Goal: Contribute content: Contribute content

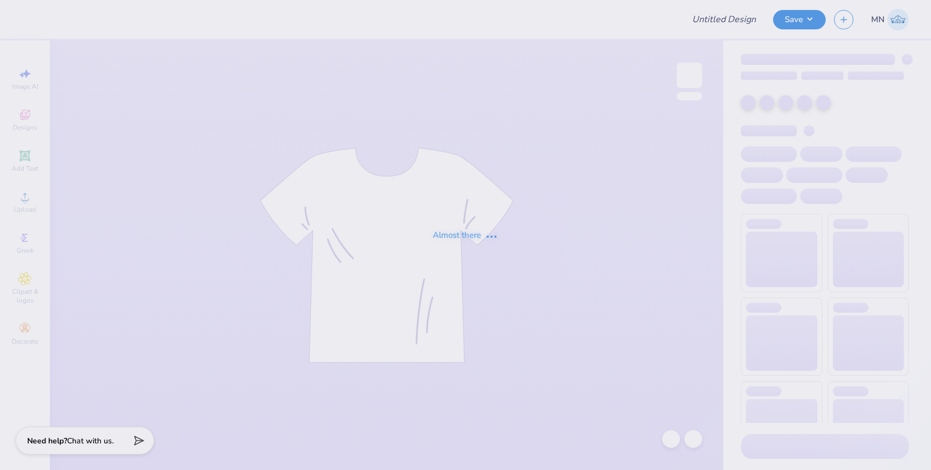
type input "Masters shirt"
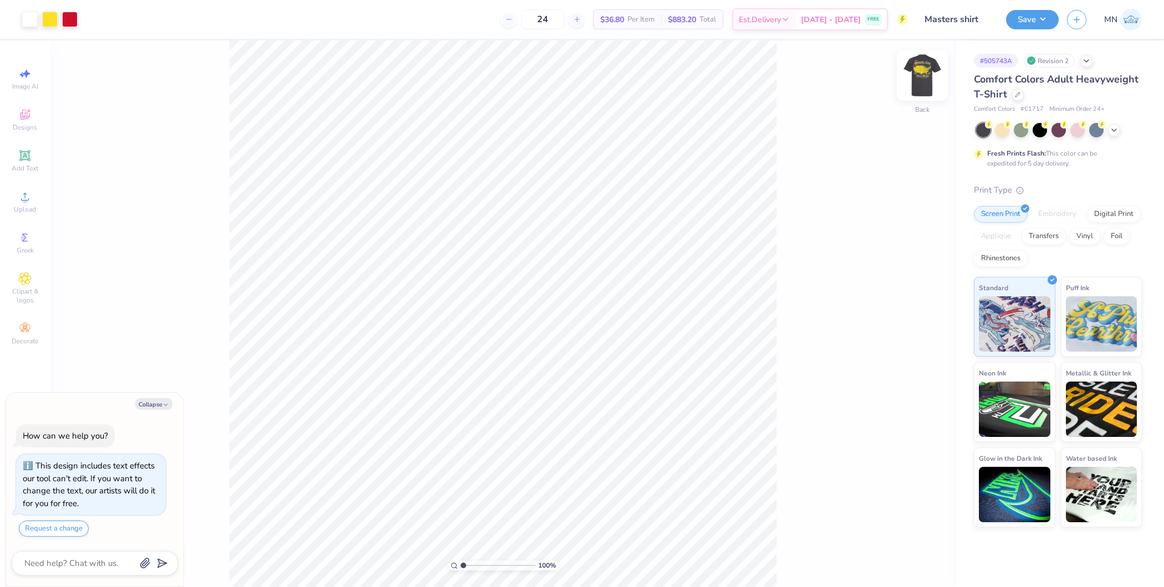
click at [927, 78] on img at bounding box center [922, 75] width 44 height 44
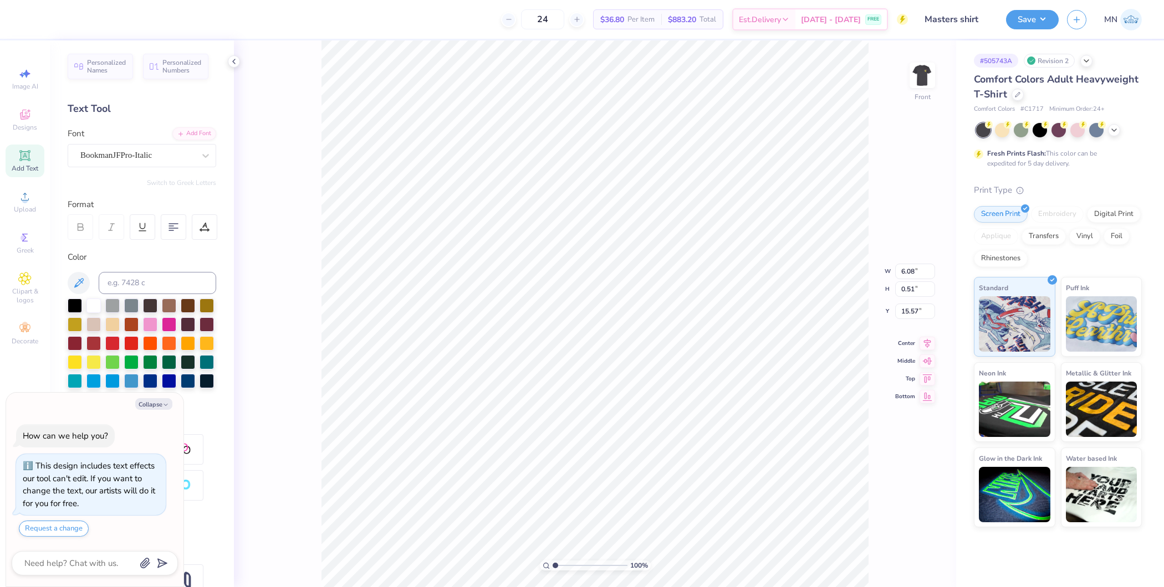
type textarea "x"
type input "22.50"
click at [25, 205] on span "Upload" at bounding box center [25, 209] width 22 height 9
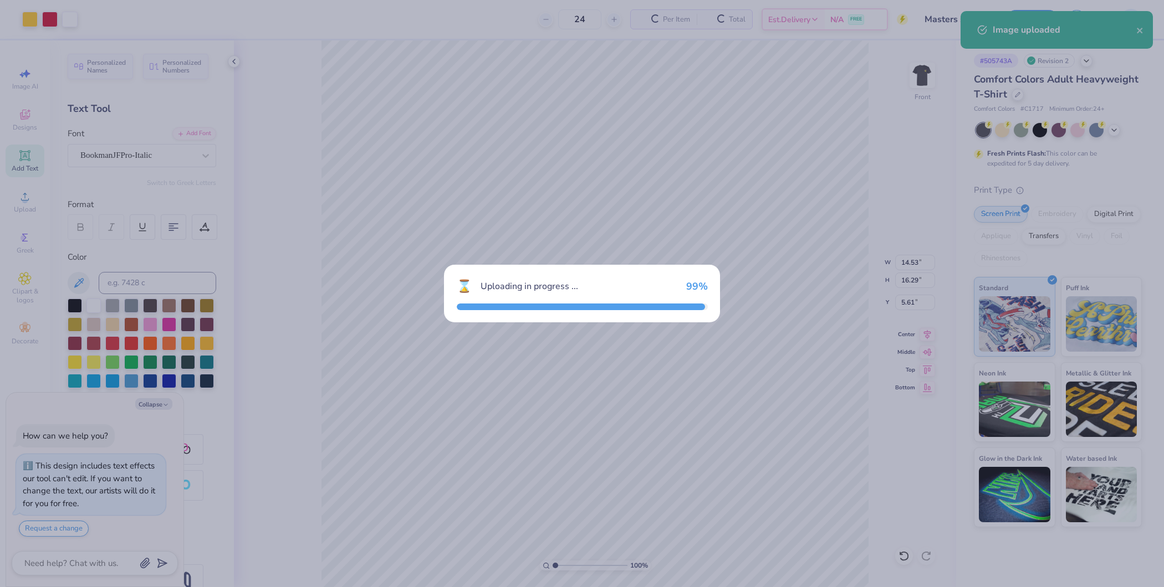
type textarea "x"
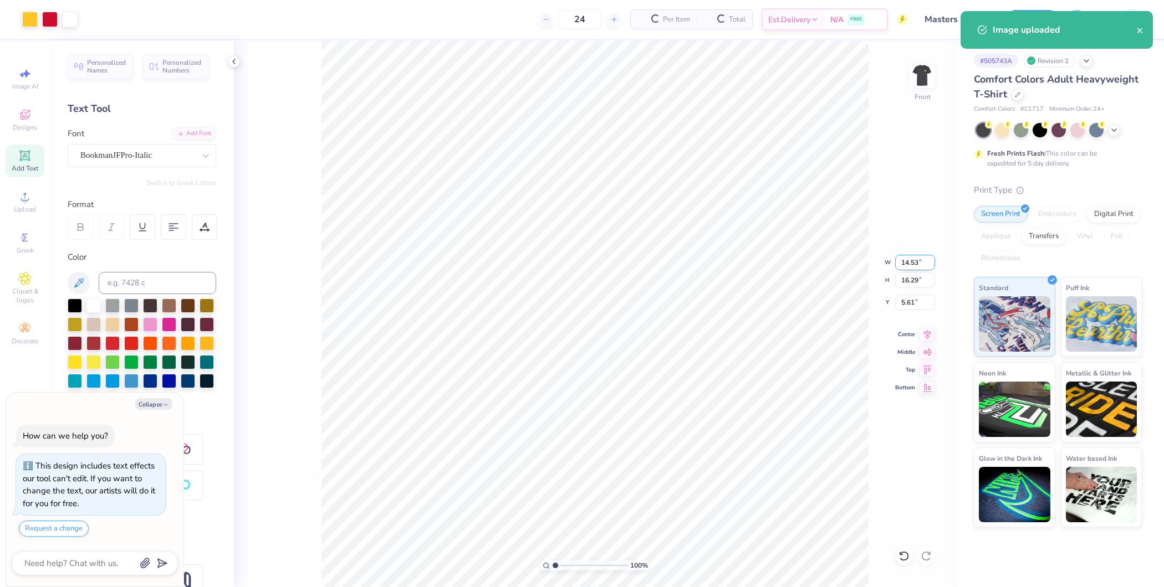
click at [913, 266] on input "14.53" at bounding box center [915, 263] width 40 height 16
type input "12.5"
type textarea "x"
type input "12.50"
type input "14.01"
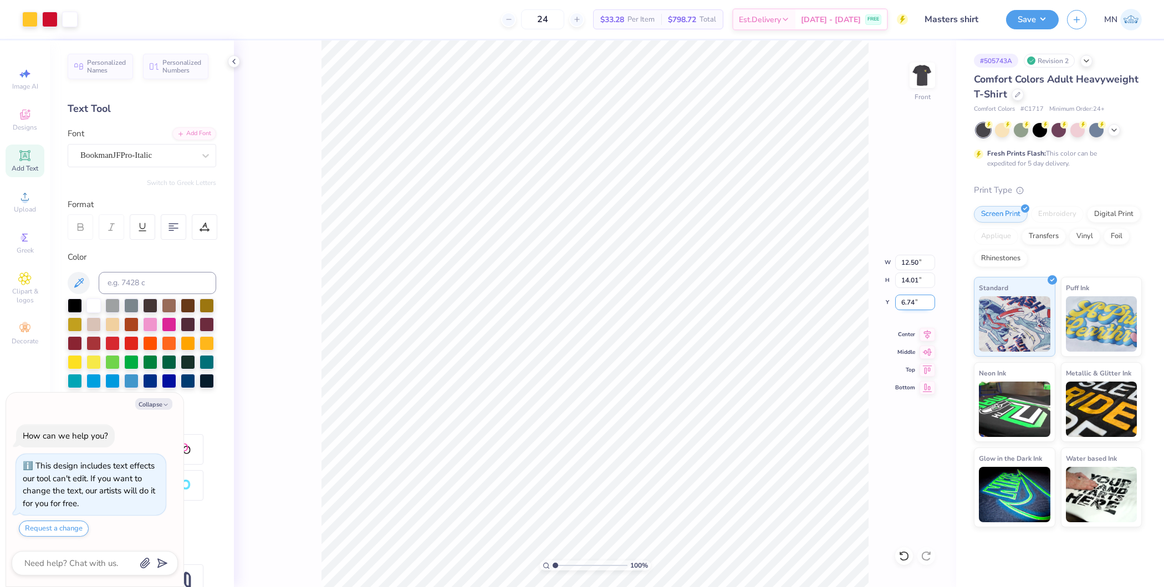
click at [912, 305] on input "6.74" at bounding box center [915, 303] width 40 height 16
type input "3"
type textarea "x"
type input "3.00"
type textarea "x"
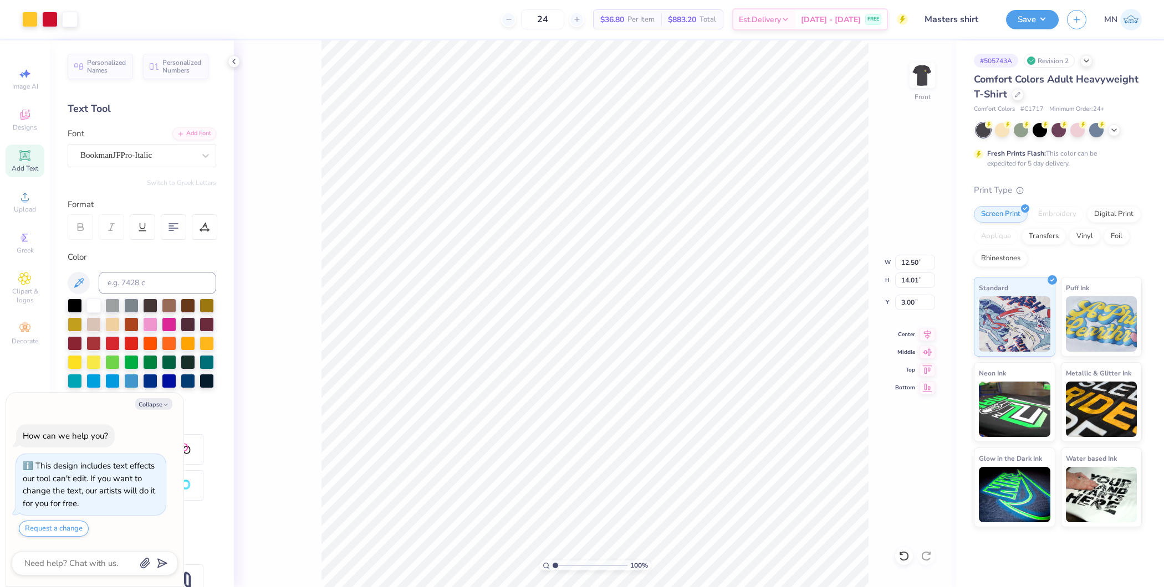
type input "6.08"
type input "0.51"
type input "22.50"
type textarea "x"
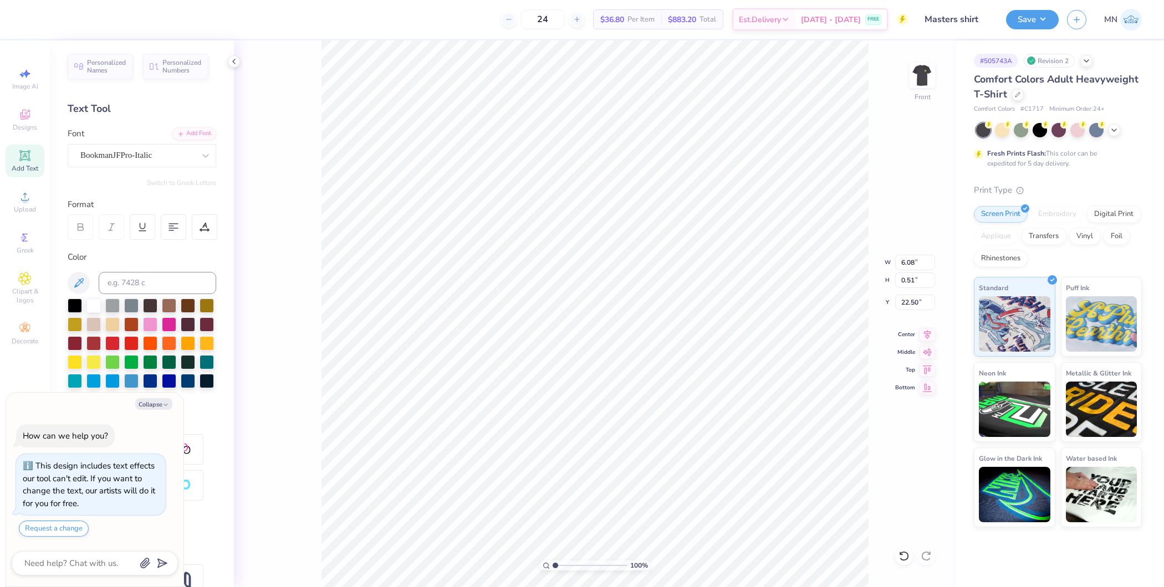
type textarea "W"
type textarea "x"
type textarea "WA"
type textarea "x"
type textarea "WAS"
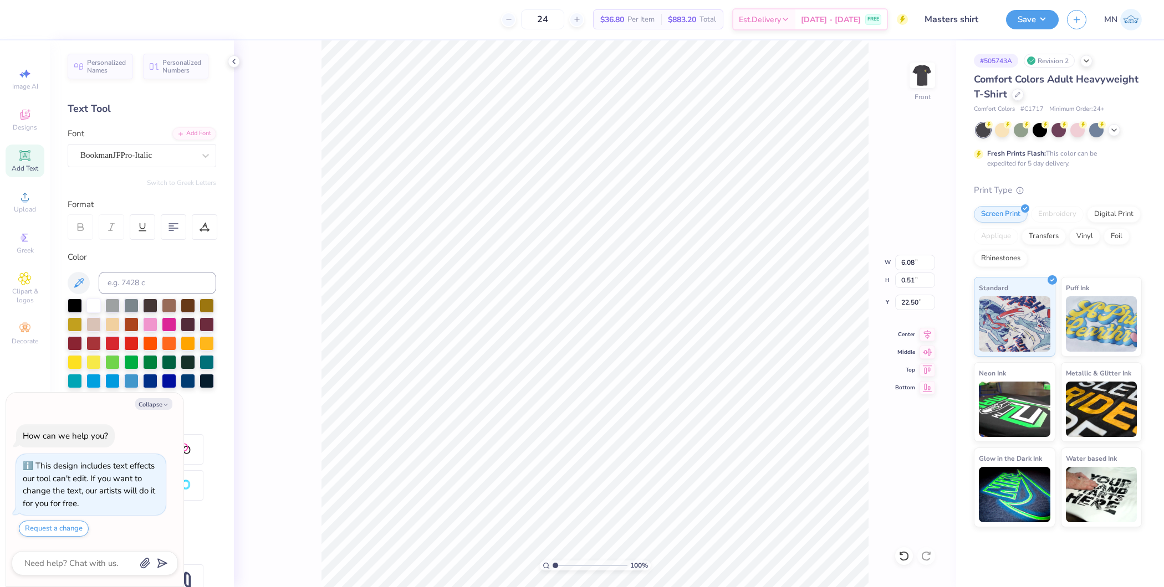
type textarea "x"
type textarea "WASH"
type textarea "x"
type textarea "WASHI"
type textarea "x"
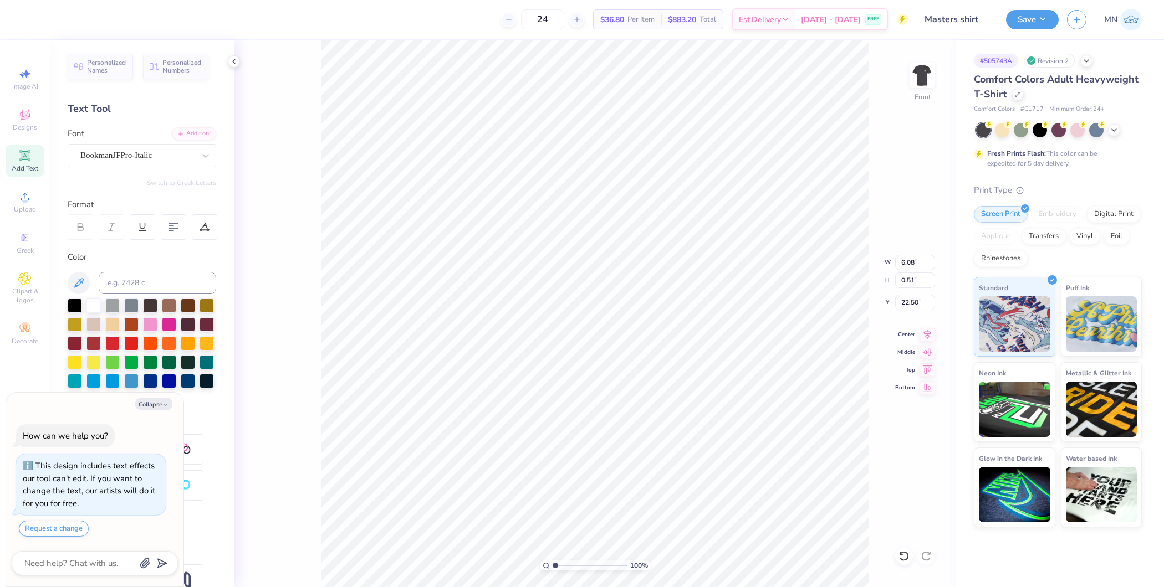
type textarea "WASHIN"
type textarea "x"
type textarea "WASHING"
type textarea "x"
type textarea "WASHINGT"
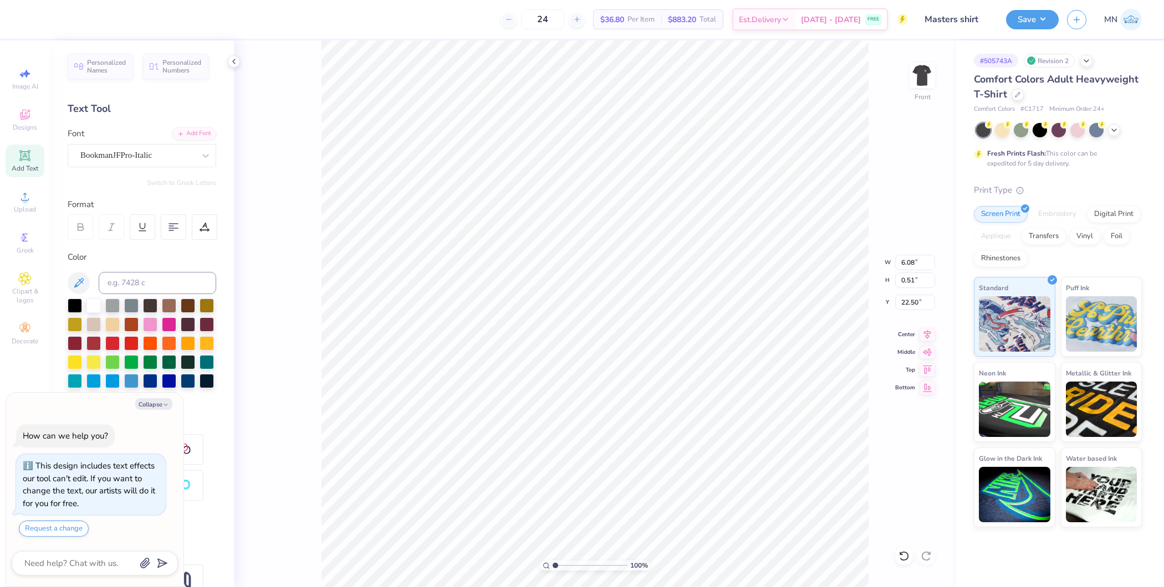
type textarea "x"
type textarea "WASHINGTO"
type textarea "x"
type textarea "WASHINGTON"
type textarea "x"
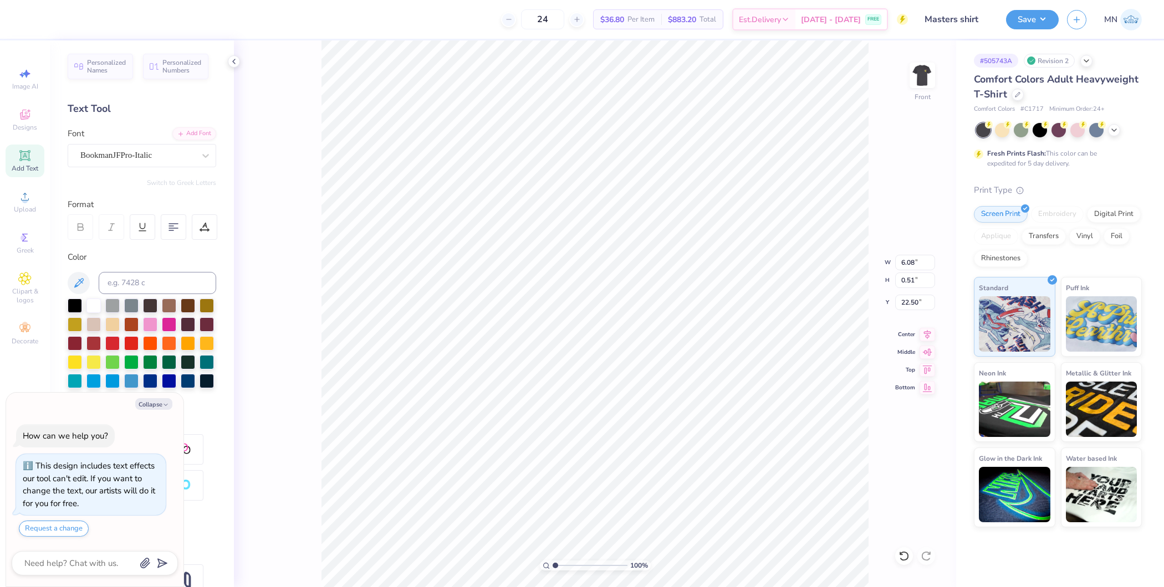
type textarea "WASHINGTON"
type textarea "x"
type textarea "WASHINGTON C"
type textarea "x"
type textarea "WASHINGTON CH"
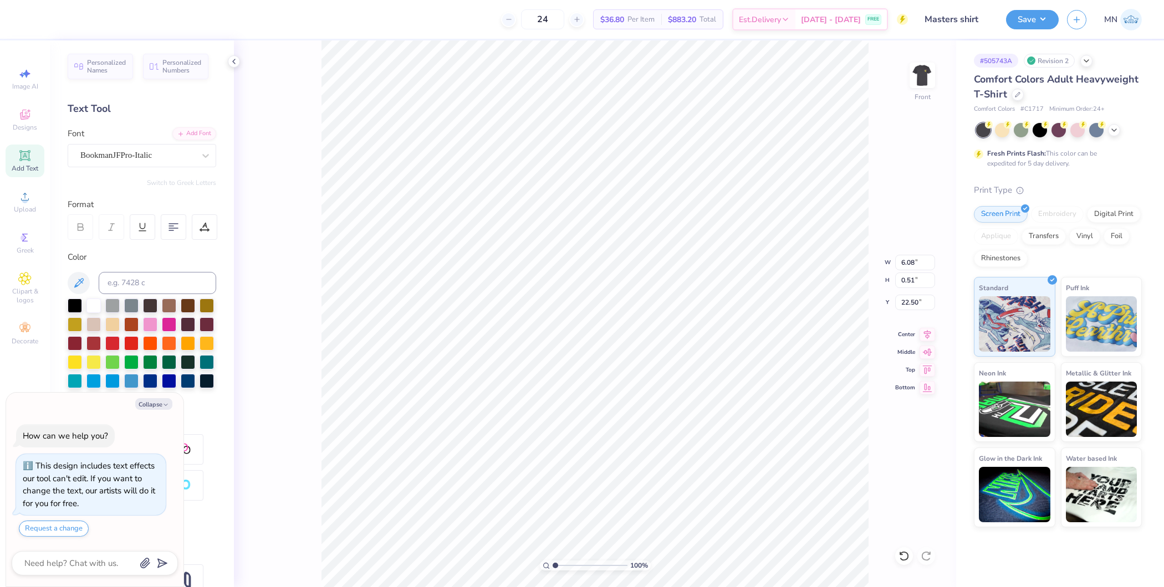
type textarea "x"
type textarea "WASHINGTON CHA"
type textarea "x"
type textarea "WASHINGTON CHAP"
type textarea "x"
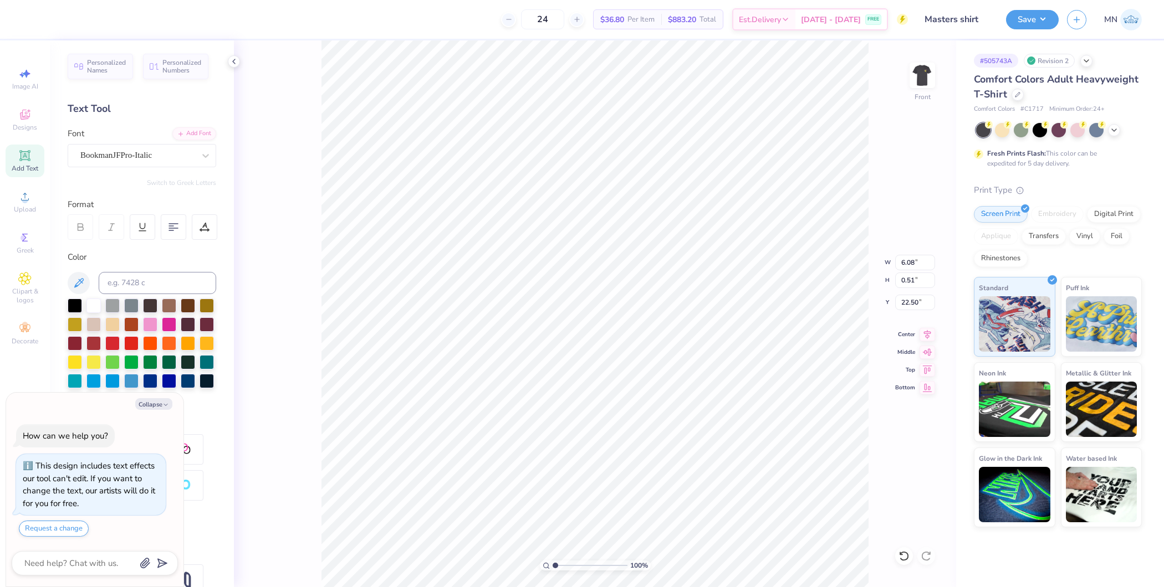
type textarea "WASHINGTON CHAPT"
type textarea "x"
type textarea "WASHINGTON CHAPTE"
type textarea "x"
type textarea "WASHINGTON CHAPTER"
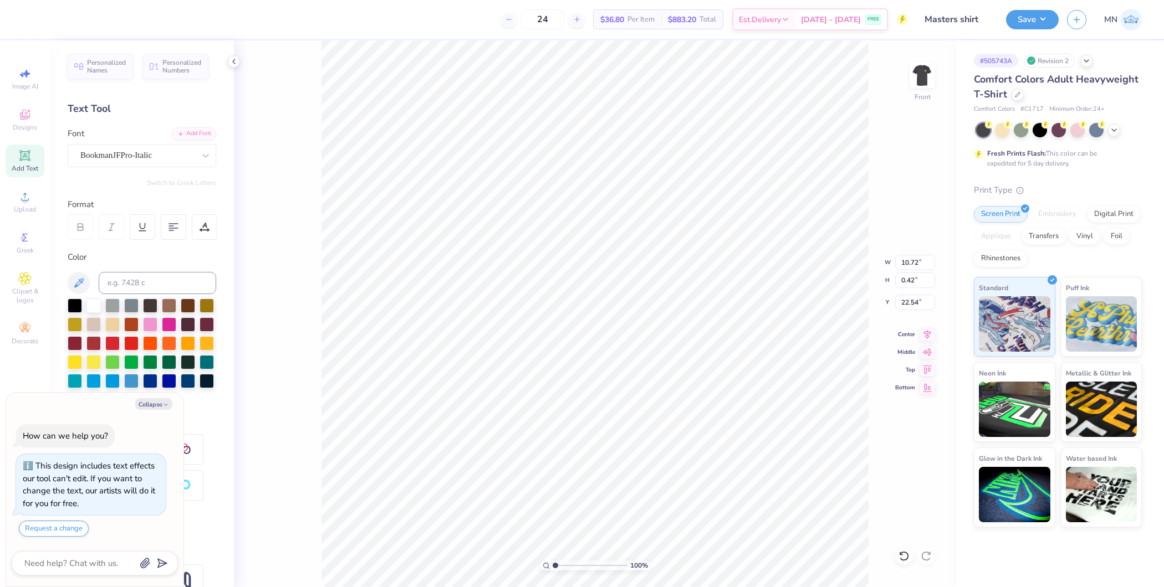
scroll to position [11, 6]
type textarea "x"
type textarea "WASHINGTON CHPTER"
type textarea "x"
type textarea "W"
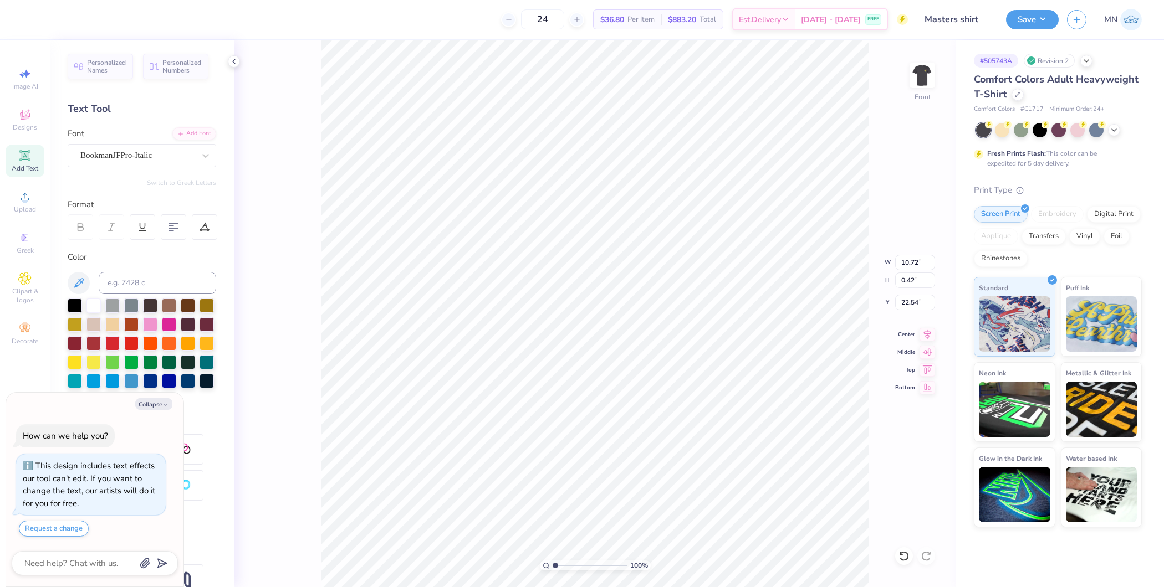
scroll to position [11, 2]
type textarea "x"
type textarea "WA"
type textarea "x"
type textarea "WAS"
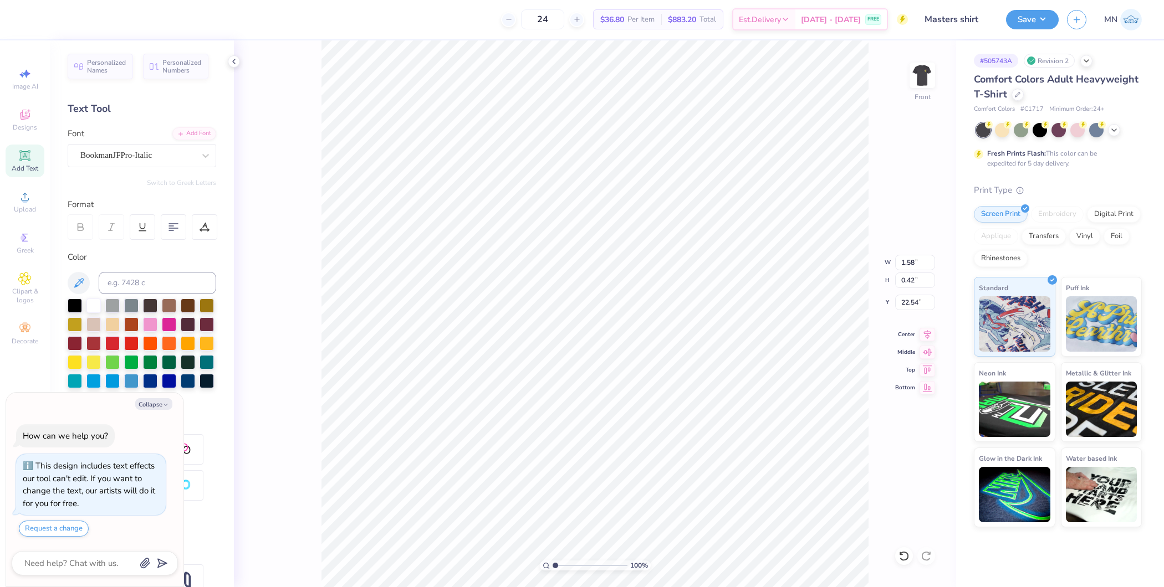
type textarea "x"
type input "12.50"
type input "14.01"
type input "3.00"
click at [930, 19] on button "Save" at bounding box center [1032, 17] width 53 height 19
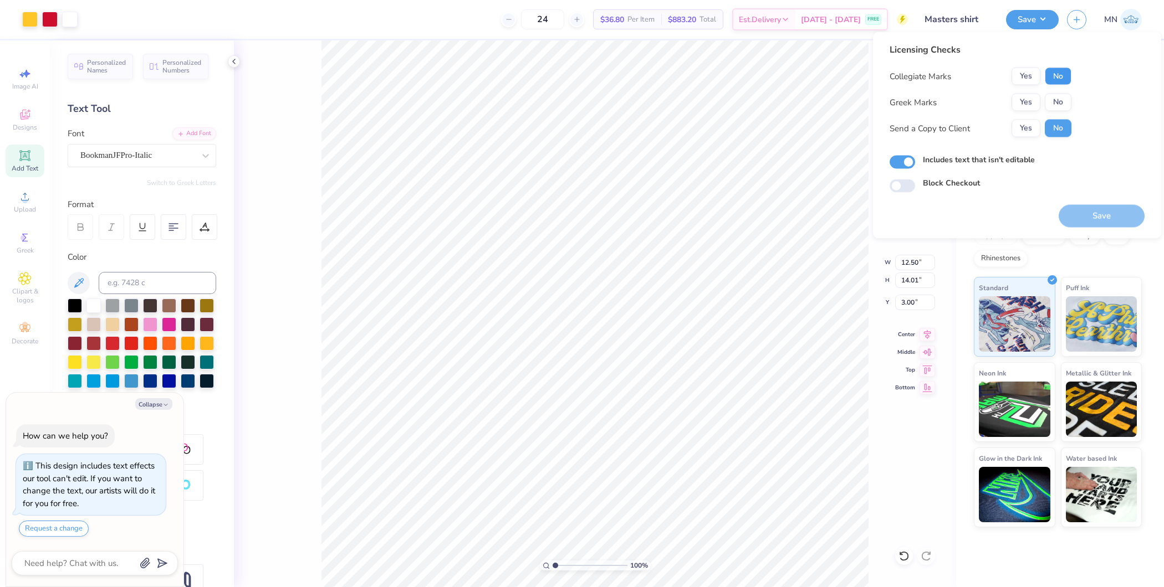
click at [930, 75] on button "No" at bounding box center [1057, 77] width 27 height 18
click at [930, 100] on button "Yes" at bounding box center [1025, 103] width 29 height 18
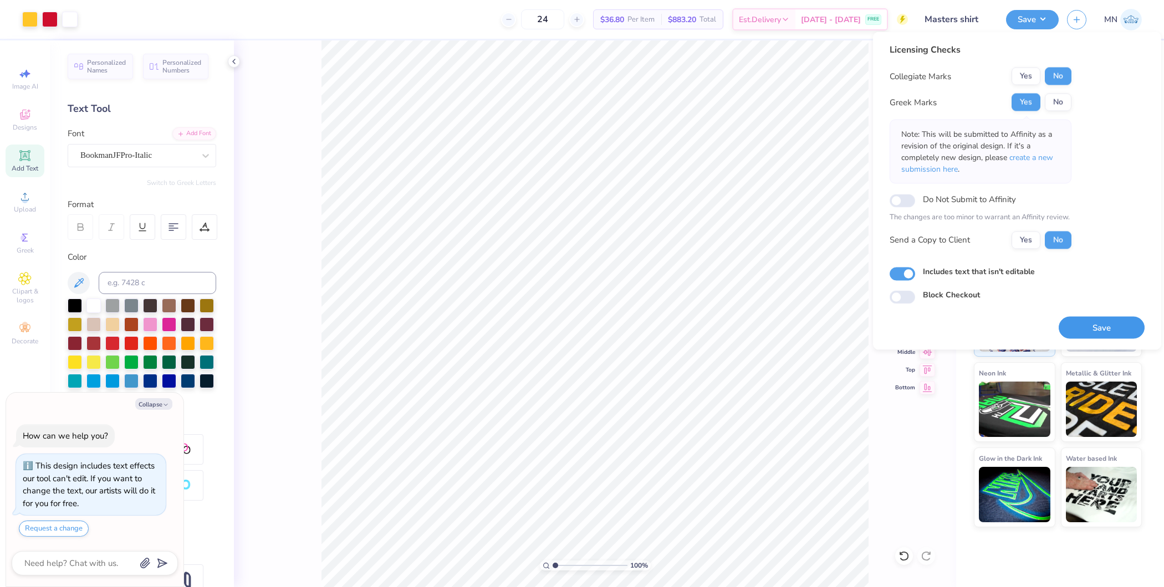
click at [930, 329] on button "Save" at bounding box center [1101, 327] width 86 height 23
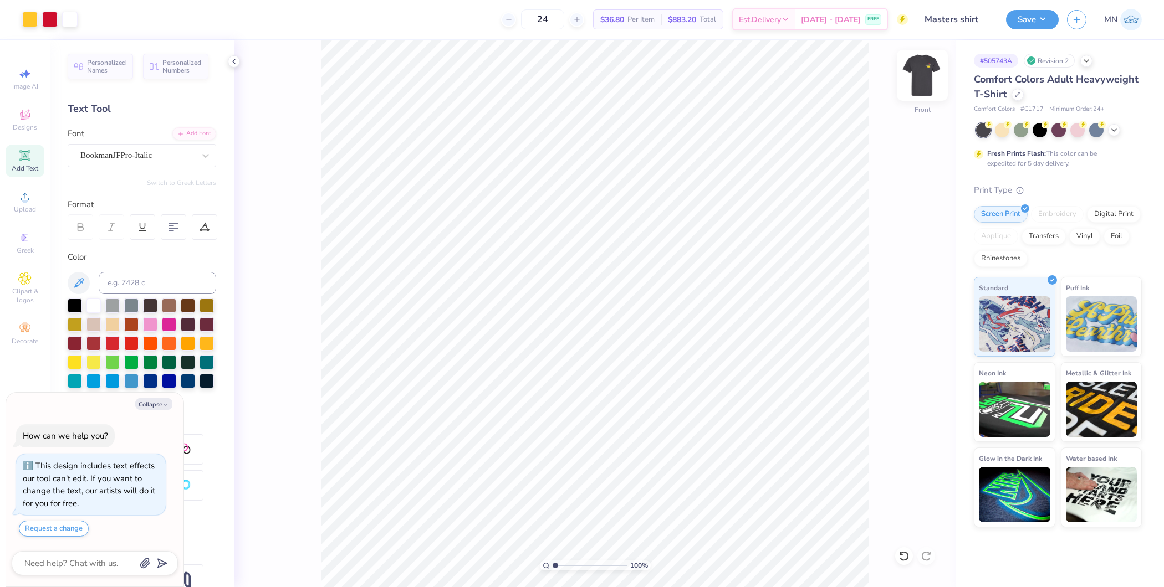
click at [917, 75] on img at bounding box center [922, 75] width 44 height 44
click at [52, 21] on div at bounding box center [50, 19] width 16 height 16
type textarea "x"
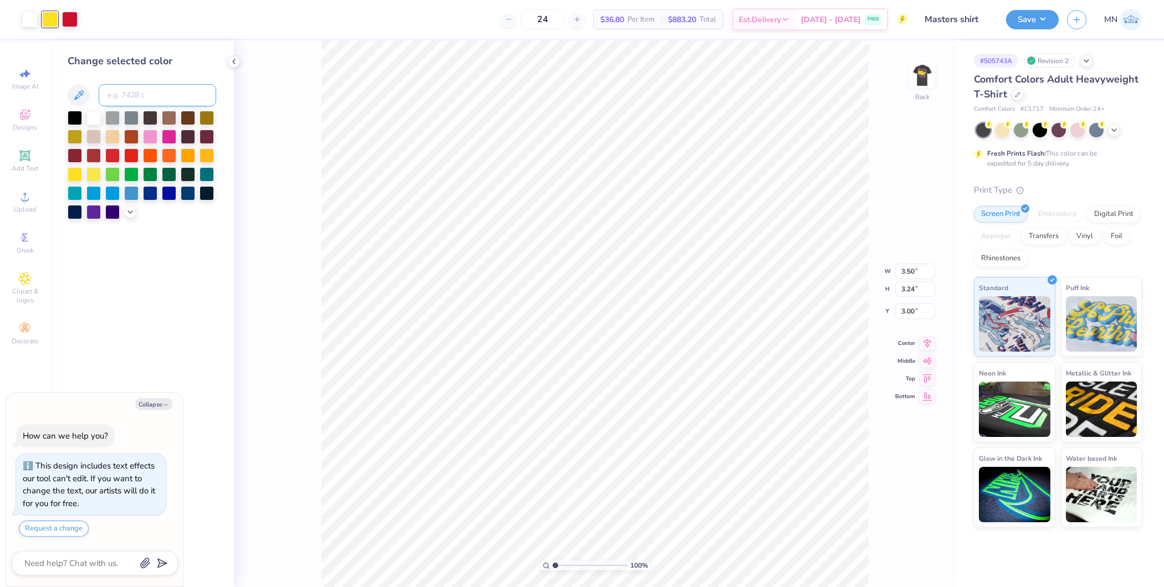
click at [151, 90] on input at bounding box center [157, 95] width 117 height 22
type input "123"
type textarea "x"
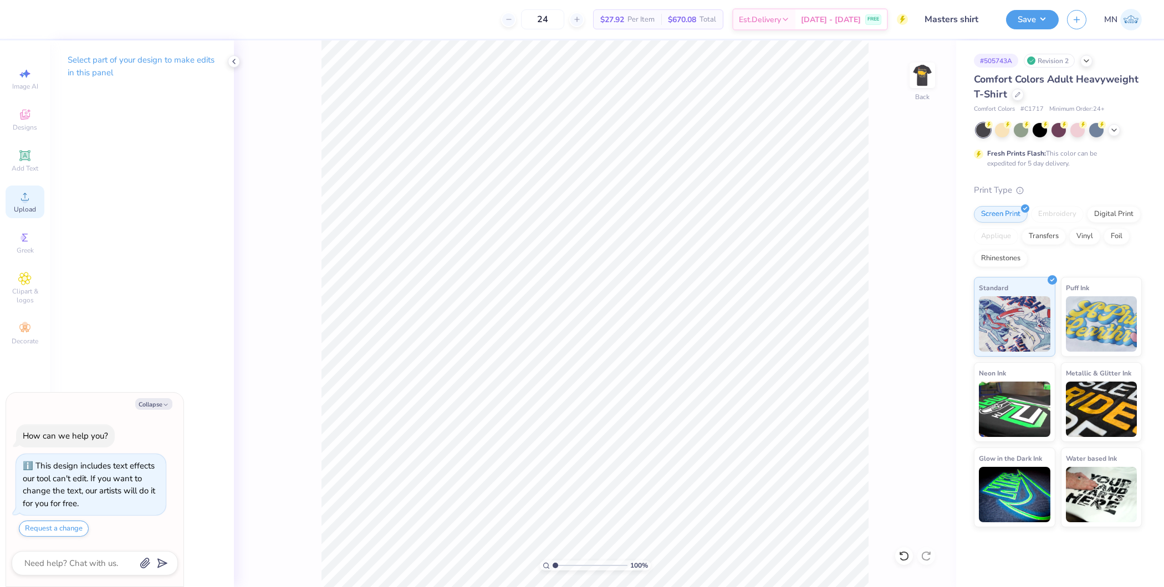
click at [25, 201] on circle at bounding box center [25, 200] width 6 height 6
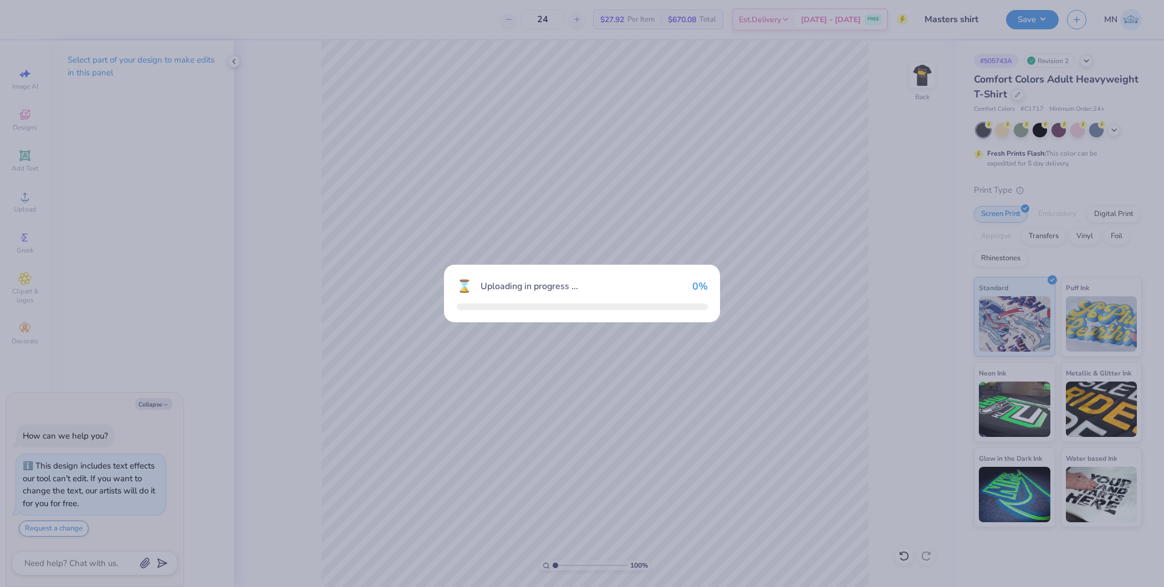
type textarea "x"
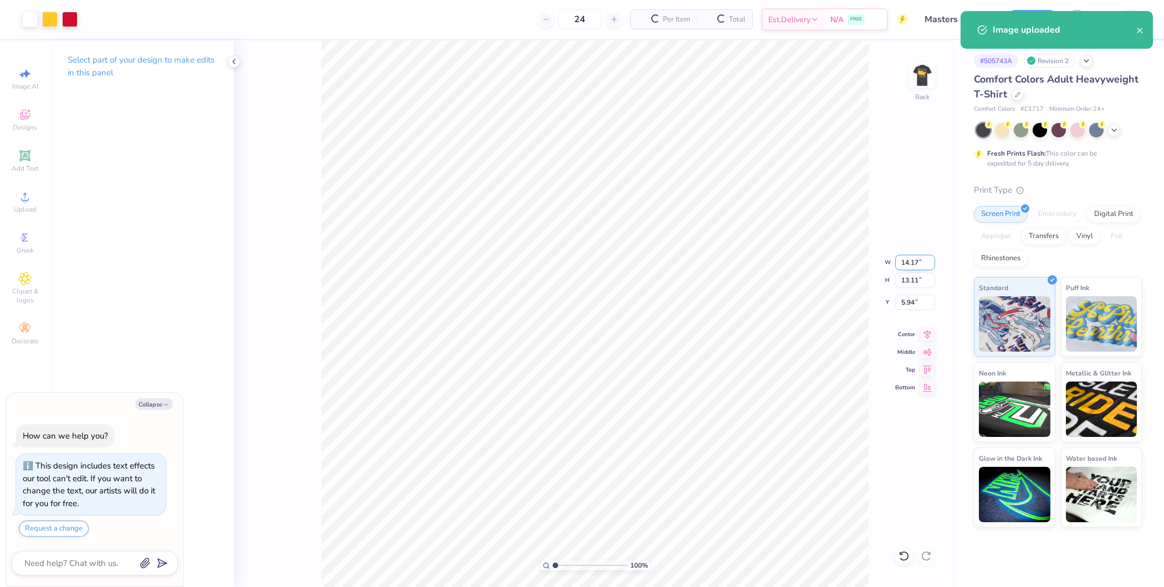
click at [907, 262] on input "14.17" at bounding box center [915, 263] width 40 height 16
type input "3.5"
type textarea "x"
type input "3.50"
type input "3.24"
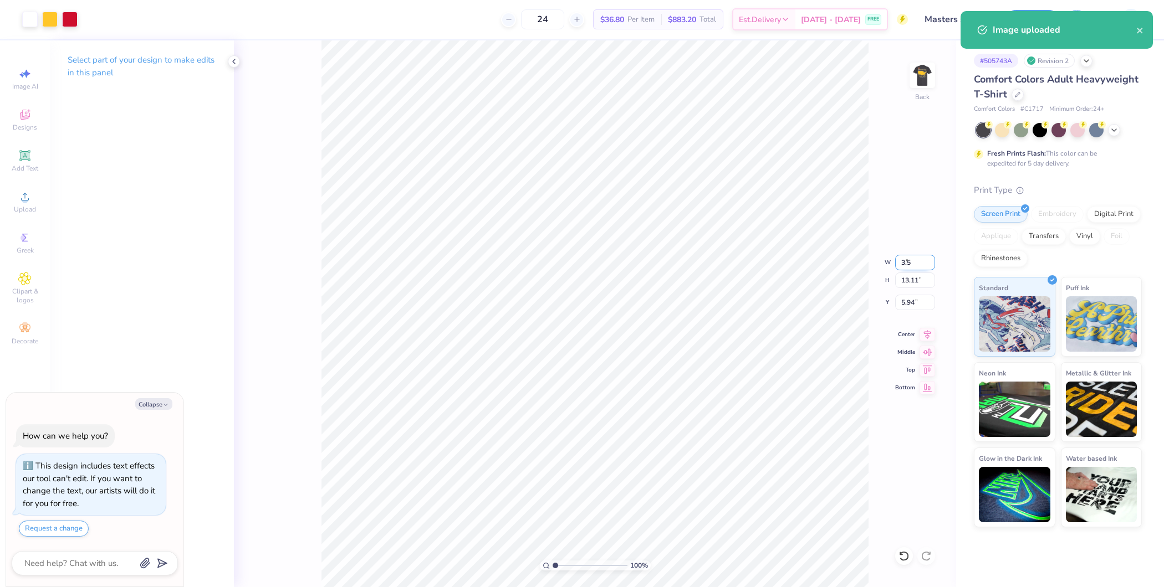
type input "10.88"
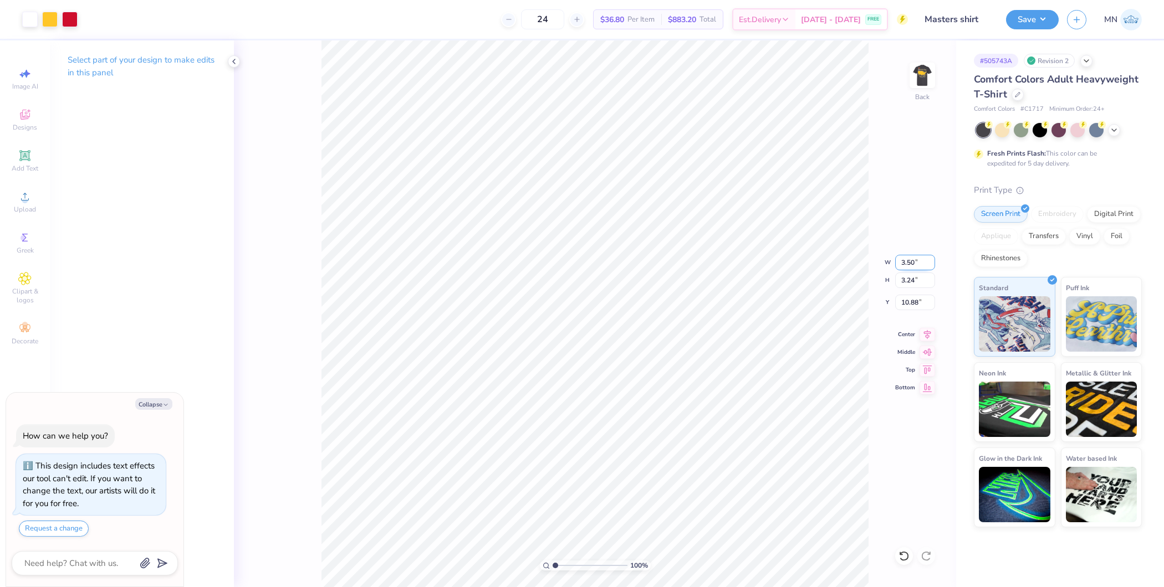
type textarea "x"
type input "10.36"
click at [910, 304] on input "10.36" at bounding box center [915, 303] width 40 height 16
type textarea "x"
type input "3"
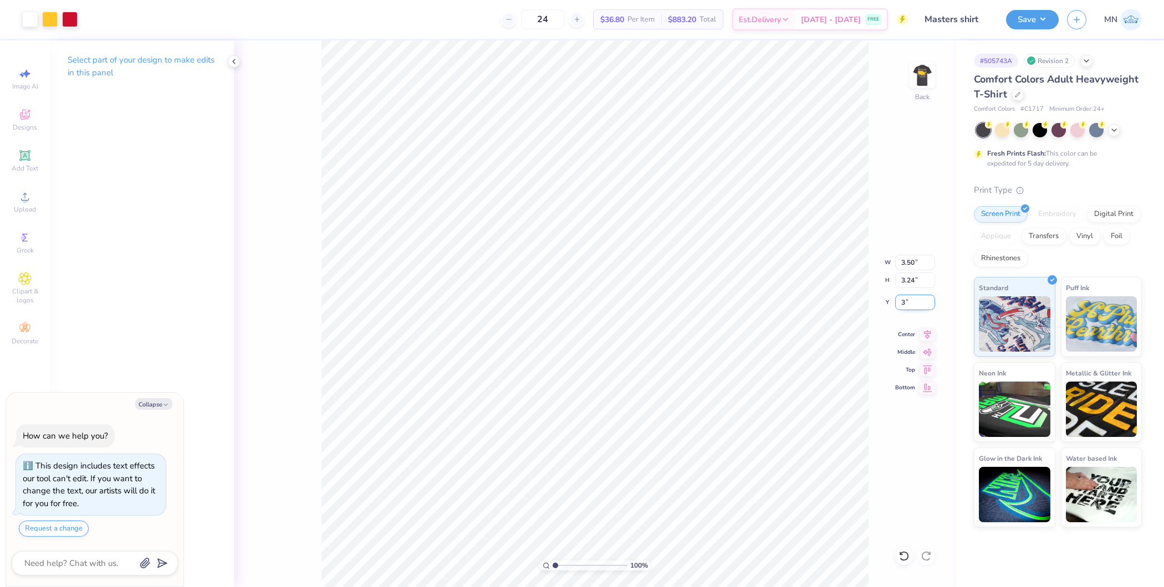
type textarea "x"
type input "3.00"
click at [930, 24] on button "Save" at bounding box center [1032, 17] width 53 height 19
click at [930, 27] on button "Save" at bounding box center [1032, 17] width 53 height 19
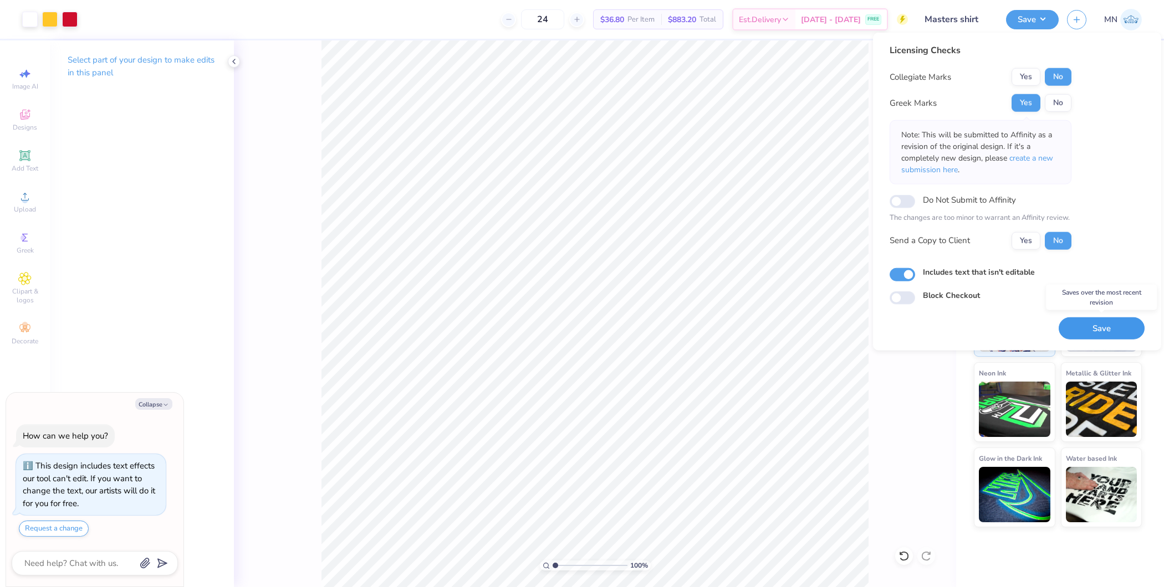
click at [930, 321] on button "Save" at bounding box center [1101, 328] width 86 height 23
type textarea "x"
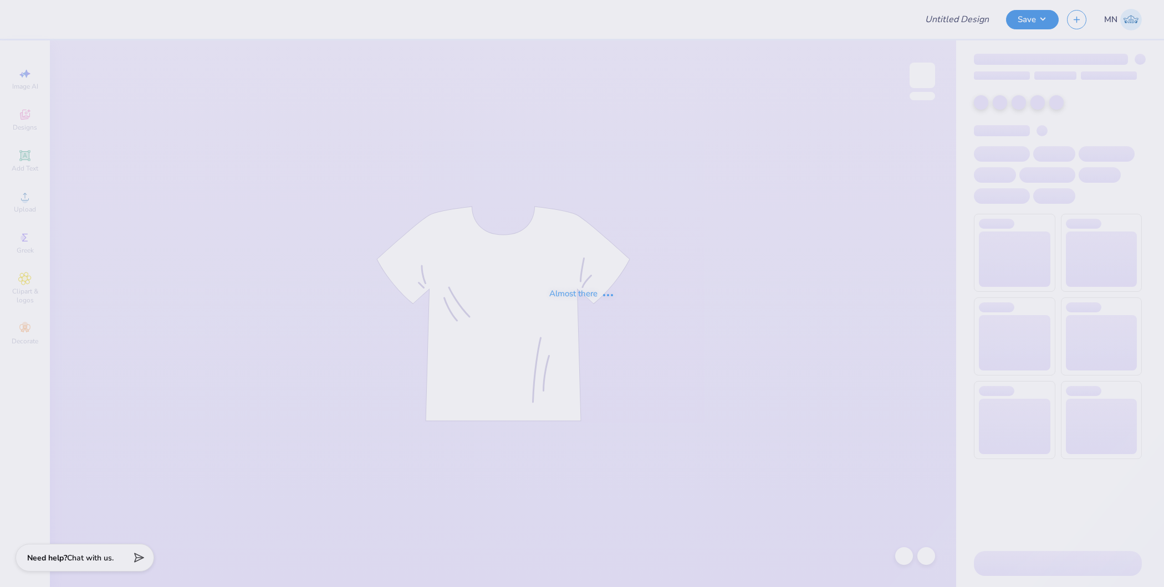
type input "Football"
type input "24"
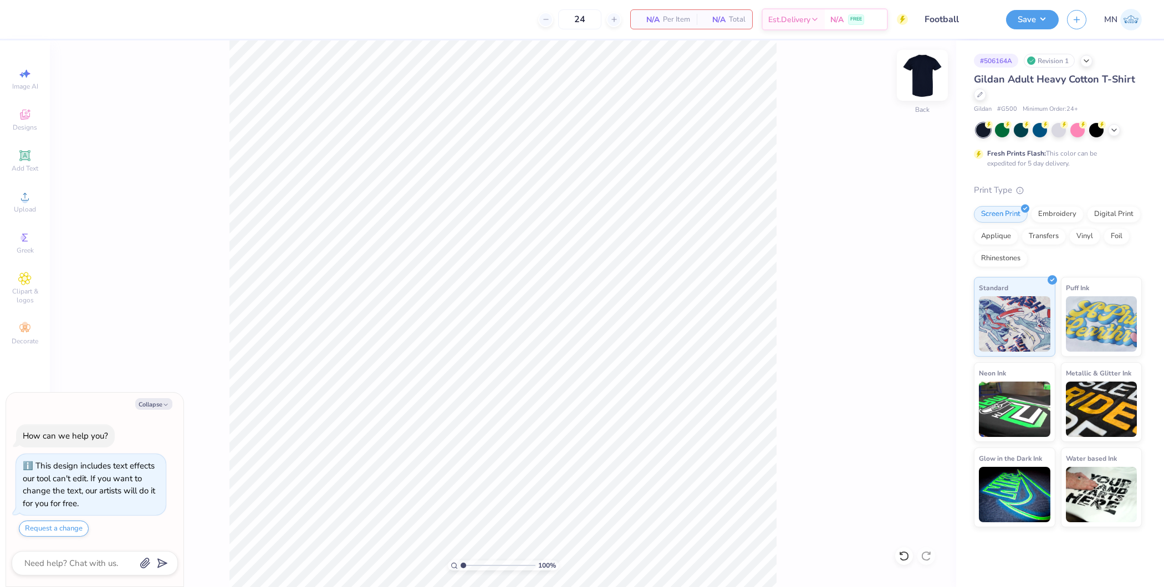
click at [926, 81] on img at bounding box center [922, 75] width 44 height 44
click at [24, 207] on span "Upload" at bounding box center [25, 209] width 22 height 9
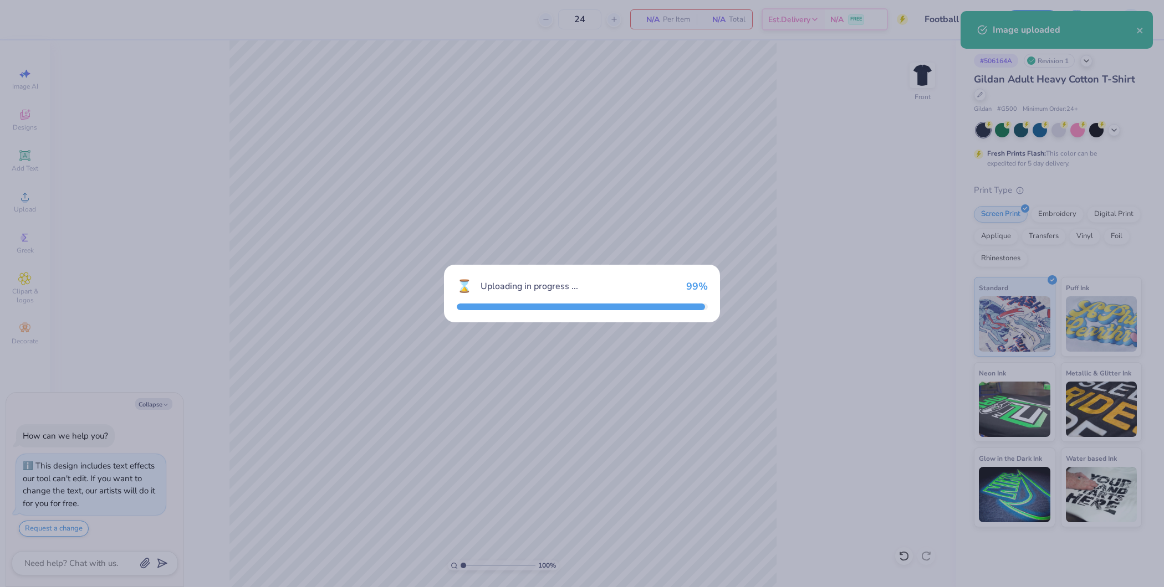
type textarea "x"
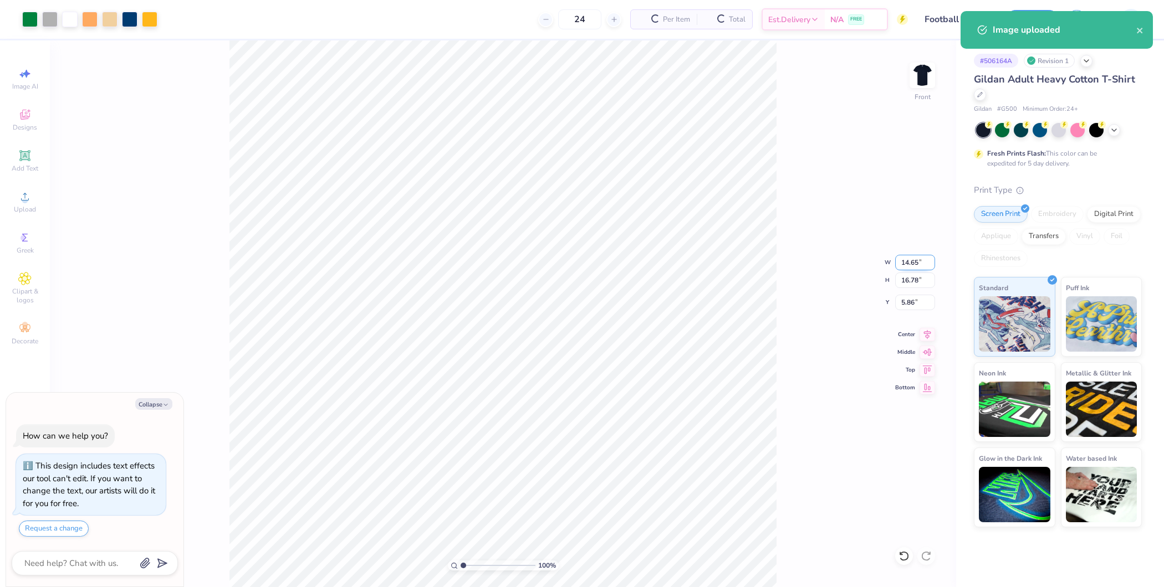
click at [911, 267] on input "14.65" at bounding box center [915, 263] width 40 height 16
type input "12"
type textarea "x"
type input "12.00"
type input "13.75"
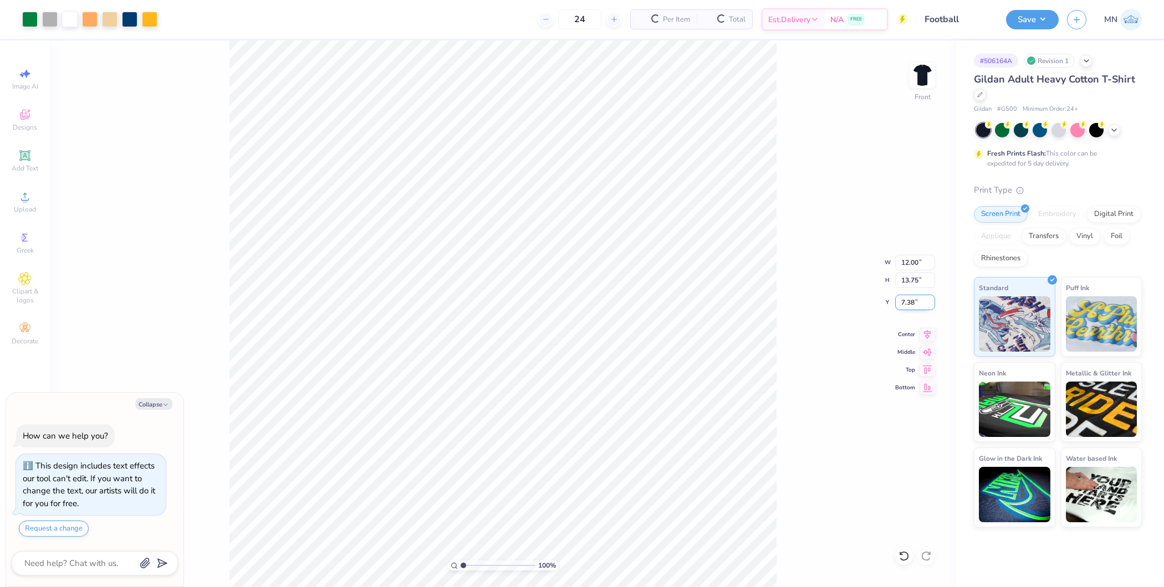
click at [915, 300] on input "7.38" at bounding box center [915, 303] width 40 height 16
type input "3"
type textarea "x"
type input "3.00"
click at [783, 269] on div "100 % Front W 12.00 12.00 " H 13.75 13.75 " Y 3.00 3.00 " Center Middle Top Bot…" at bounding box center [503, 313] width 906 height 547
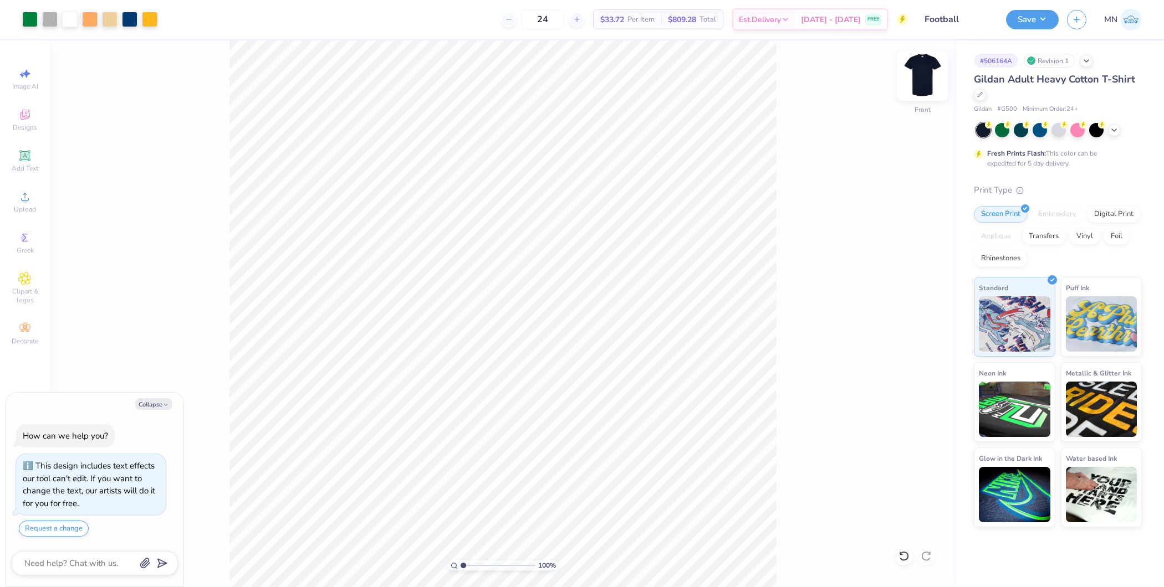
click at [924, 75] on img at bounding box center [922, 75] width 44 height 44
click at [24, 196] on icon at bounding box center [25, 197] width 8 height 8
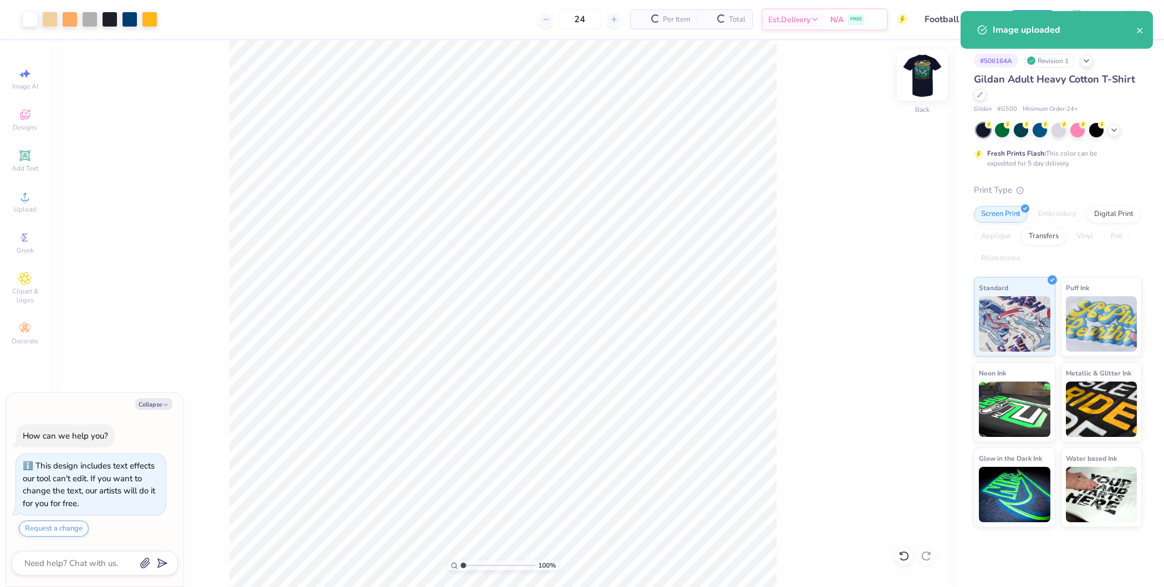
click at [919, 74] on img at bounding box center [922, 75] width 44 height 44
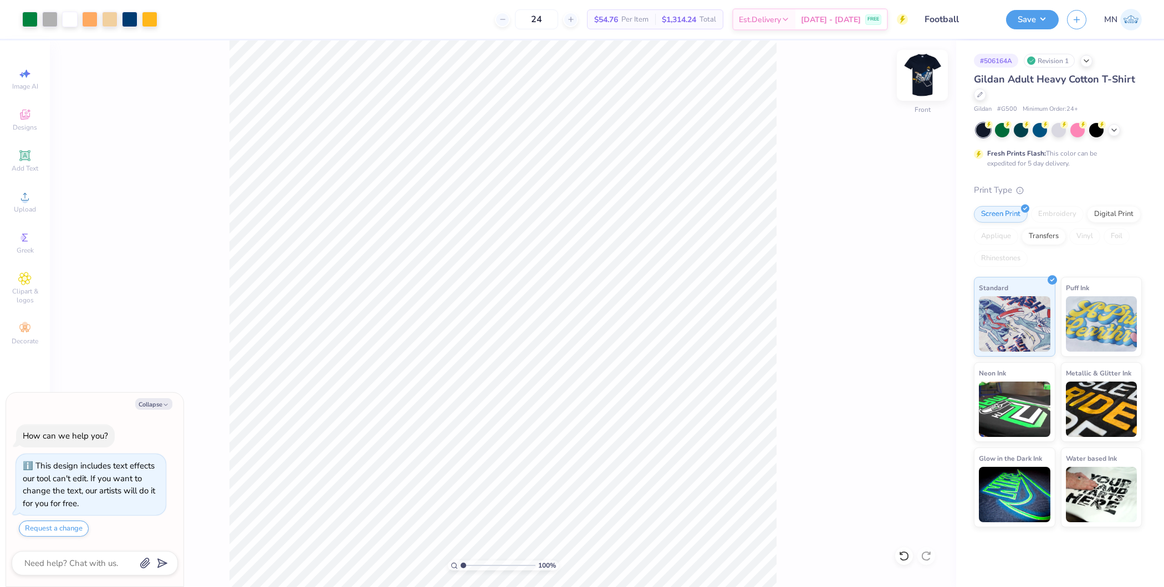
click at [921, 80] on img at bounding box center [922, 75] width 44 height 44
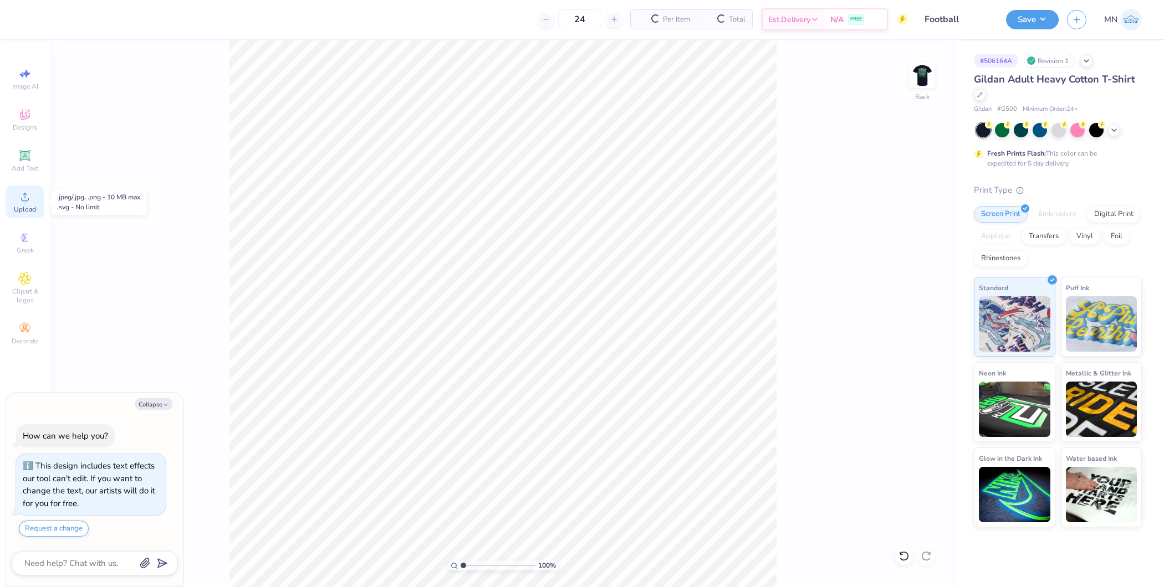
click at [24, 211] on span "Upload" at bounding box center [25, 209] width 22 height 9
type textarea "x"
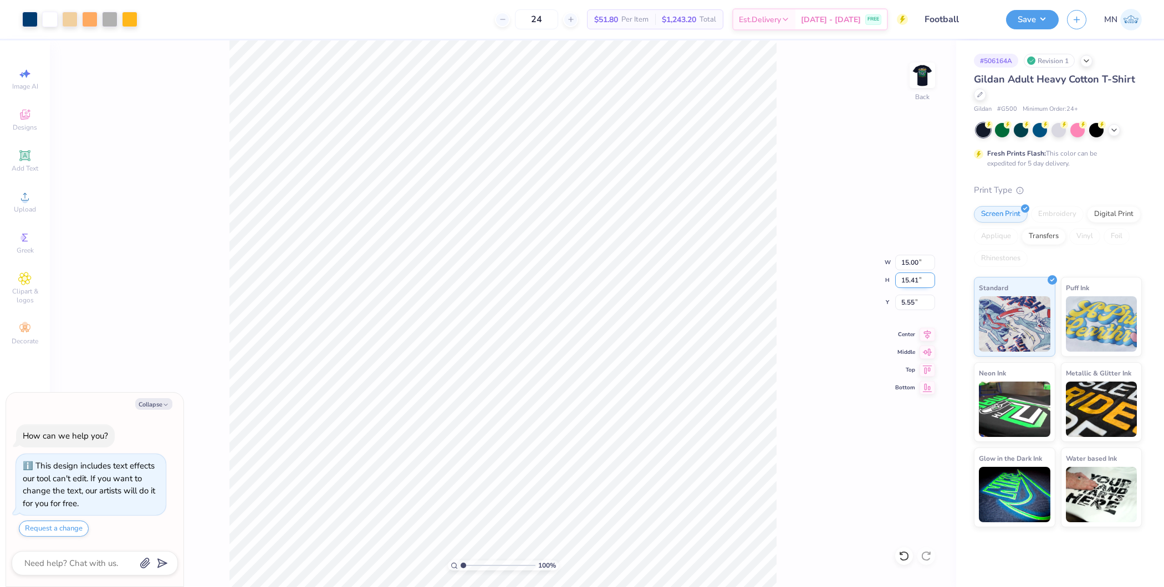
click at [907, 281] on input "15.41" at bounding box center [915, 281] width 40 height 16
type input "4"
click at [913, 299] on input "5.55" at bounding box center [915, 303] width 40 height 16
type textarea "x"
type input "3.89"
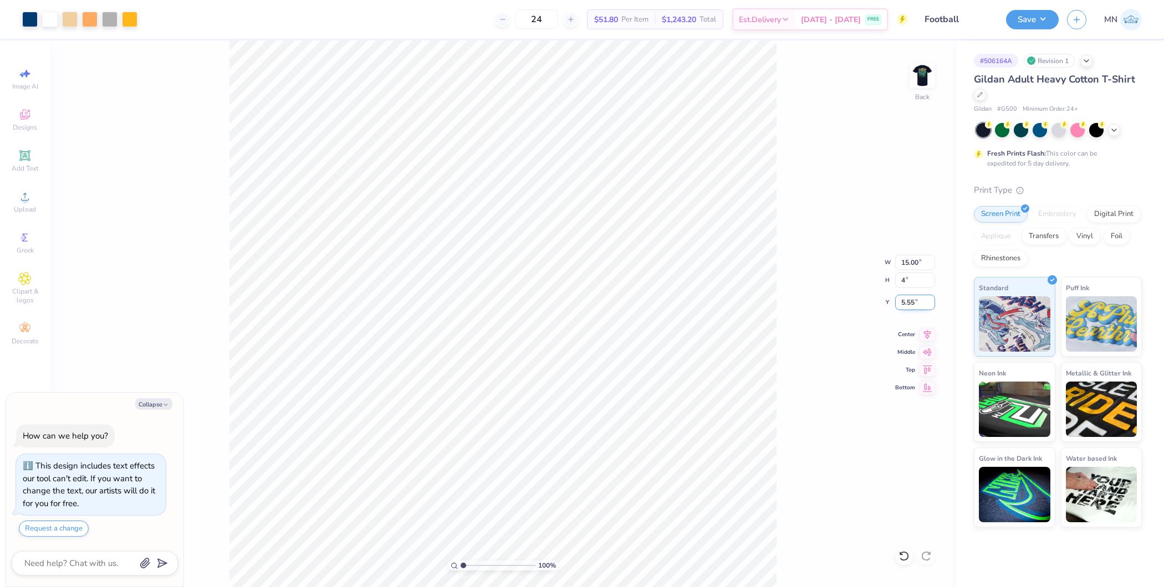
type input "4.00"
type input "11.25"
click at [797, 393] on div "100 % Back W 3.89 3.89 " H 4.00 4.00 " Y 11.25 11.25 " Center Middle Top Bottom" at bounding box center [503, 313] width 906 height 547
click at [24, 158] on icon at bounding box center [25, 155] width 8 height 8
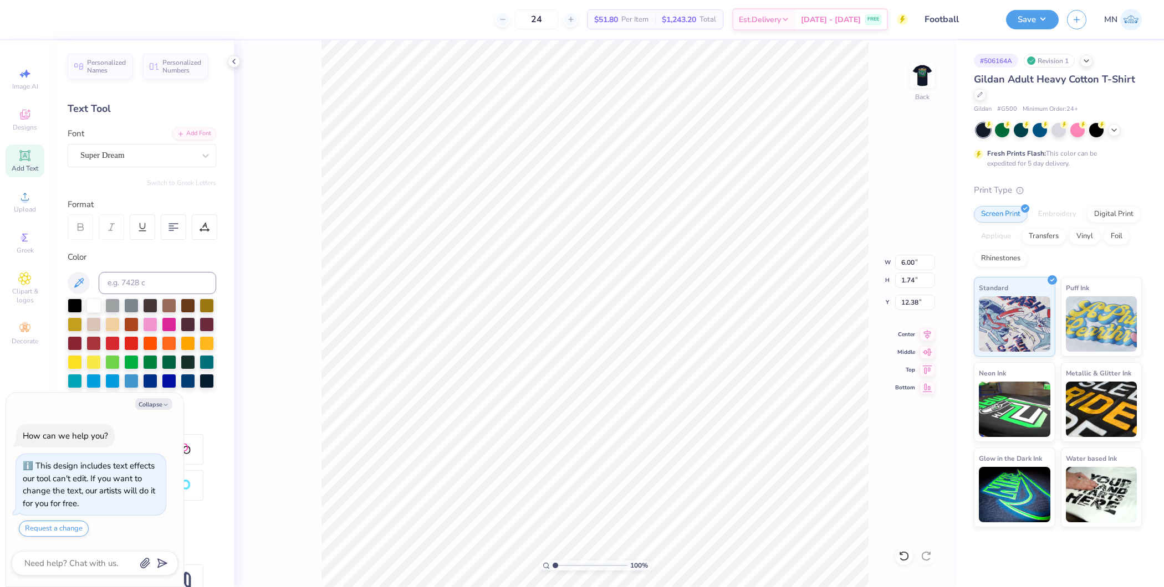
click at [182, 122] on div "Personalized Names Personalized Numbers Text Tool Add Font Font Super Dream Swi…" at bounding box center [142, 313] width 184 height 547
click at [182, 129] on div "Add Font" at bounding box center [194, 132] width 44 height 13
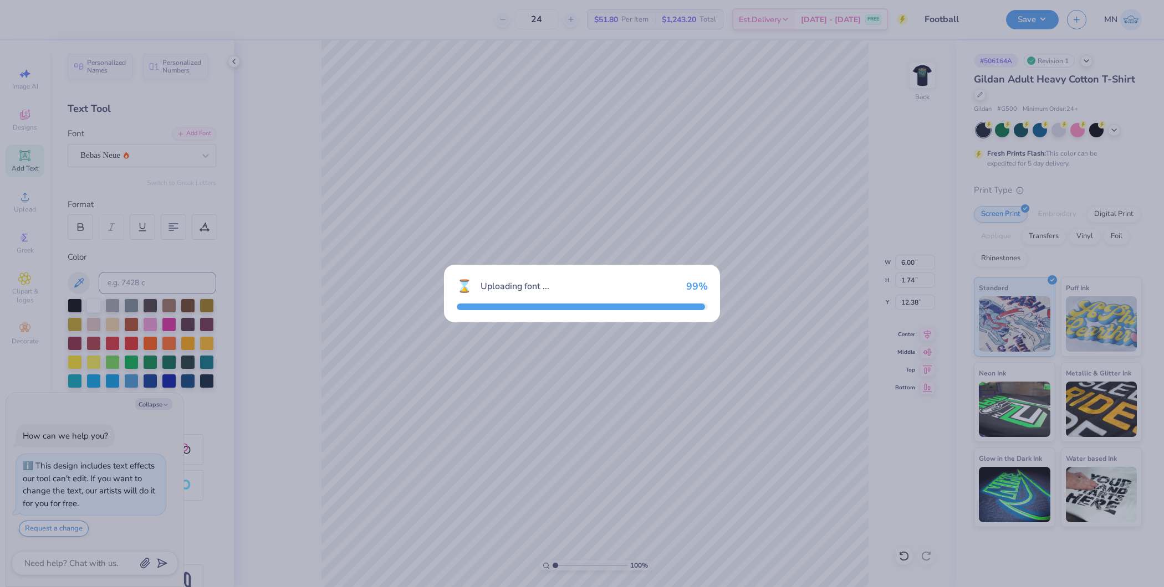
type textarea "x"
type input "3.71"
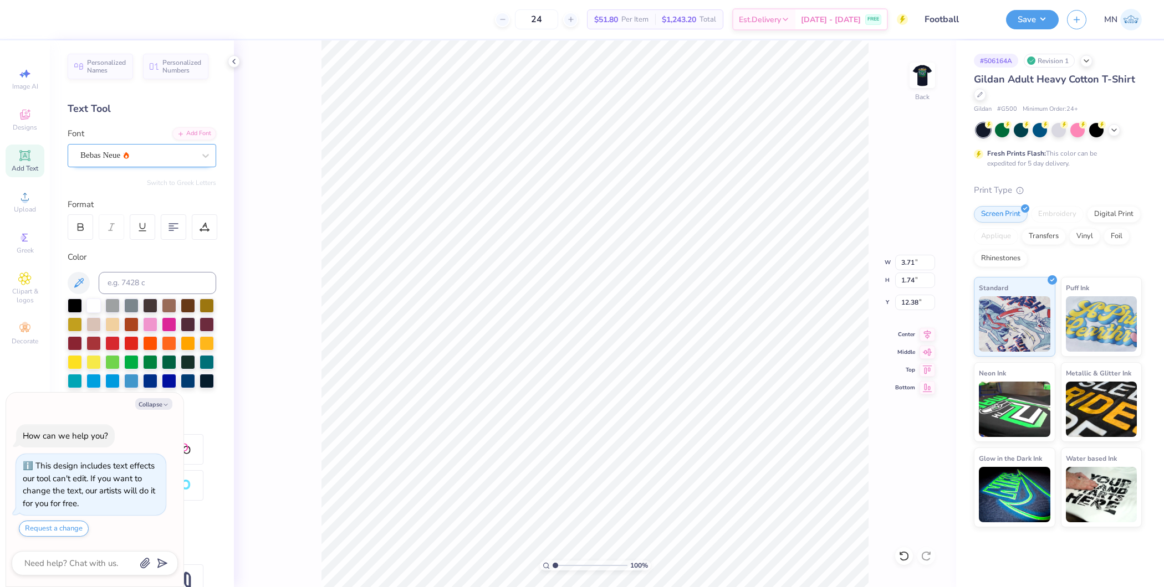
click at [149, 153] on div "Bebas Neue" at bounding box center [137, 155] width 116 height 17
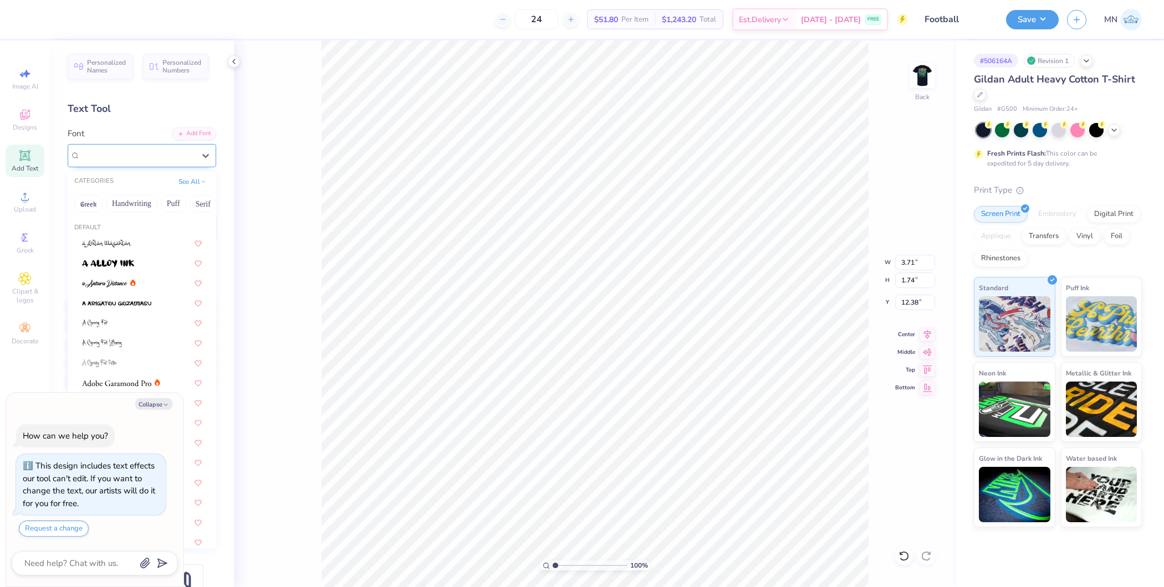
type textarea "x"
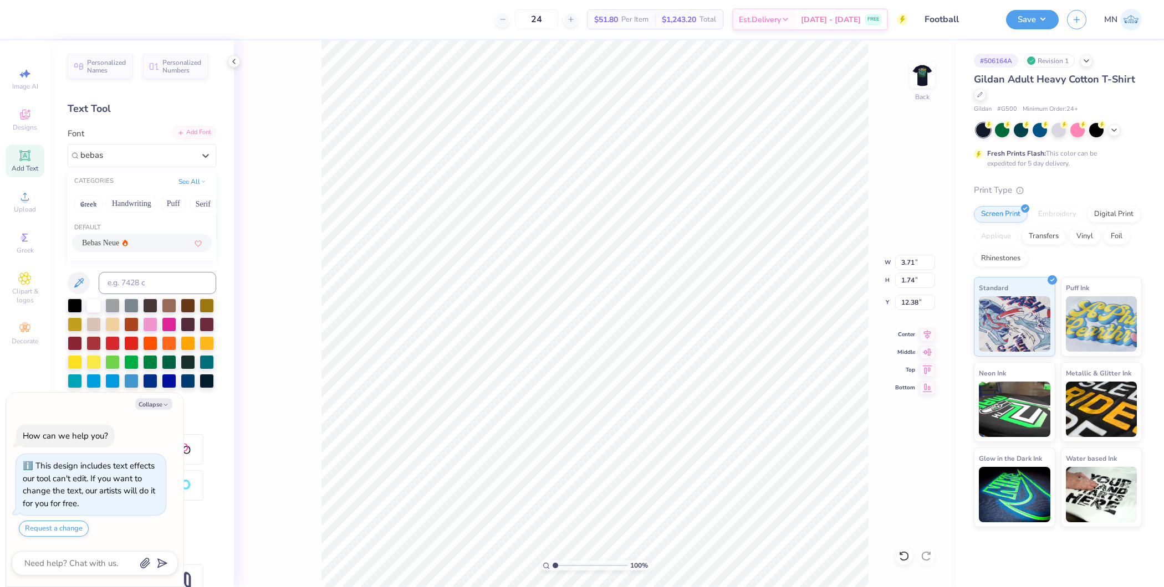
type input "bebas"
type textarea "x"
click at [183, 135] on div "Add Font" at bounding box center [194, 132] width 44 height 13
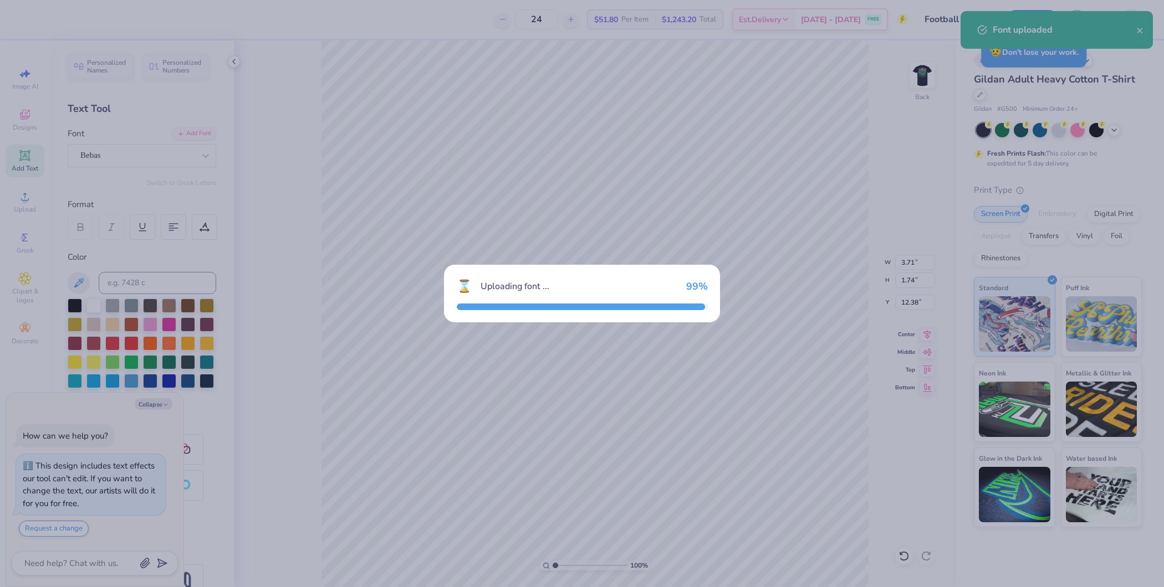
type textarea "x"
type input "3.87"
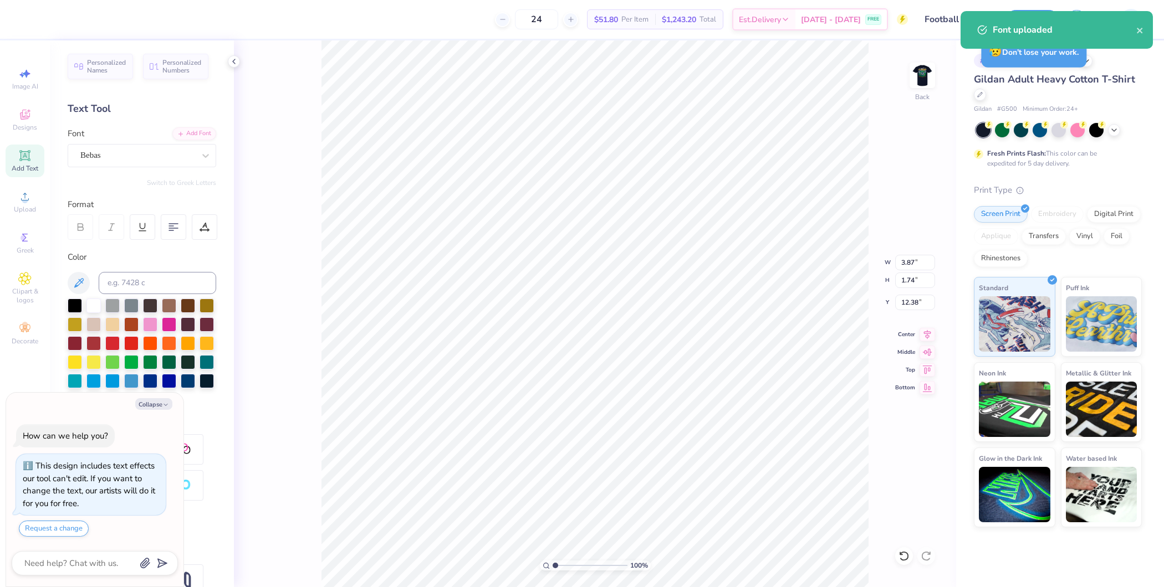
type textarea "x"
type input "15.68"
type textarea "x"
type input "3.89"
type input "4.00"
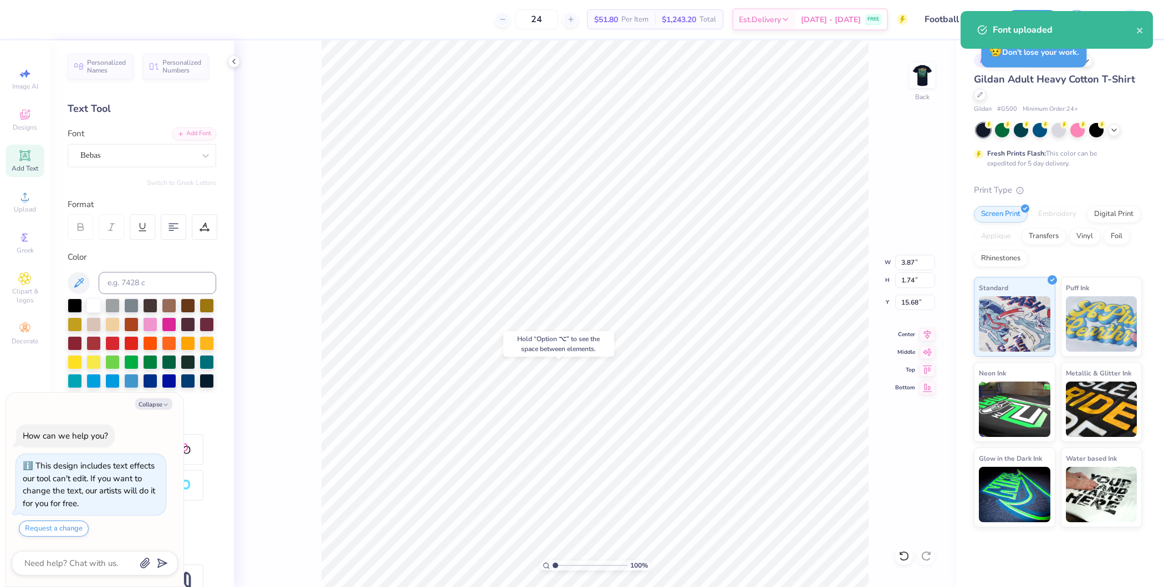
type input "11.25"
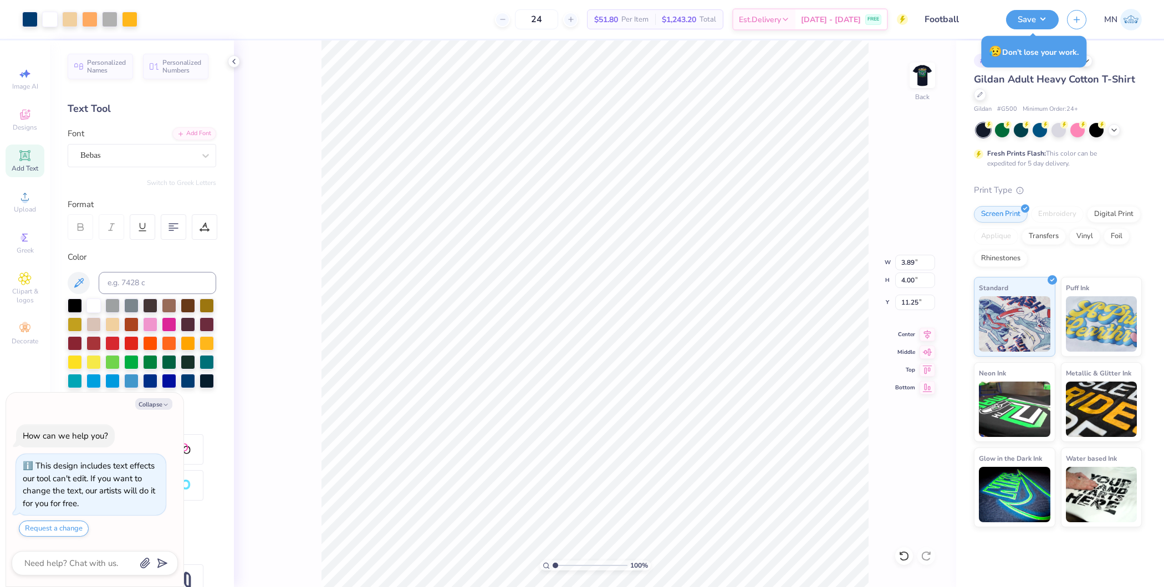
type textarea "x"
type input "3.87"
type input "1.74"
type input "15.68"
click at [136, 281] on input at bounding box center [157, 283] width 117 height 22
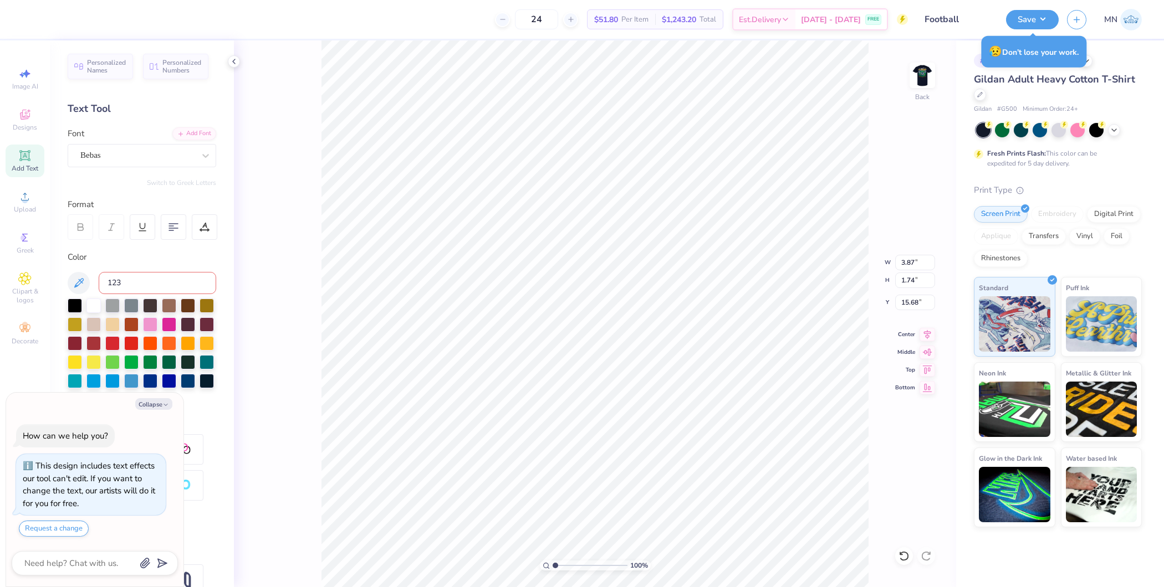
type input "1235"
type textarea "x"
paste textarea "GPHI x TDX"
type textarea "GPHI x TDX"
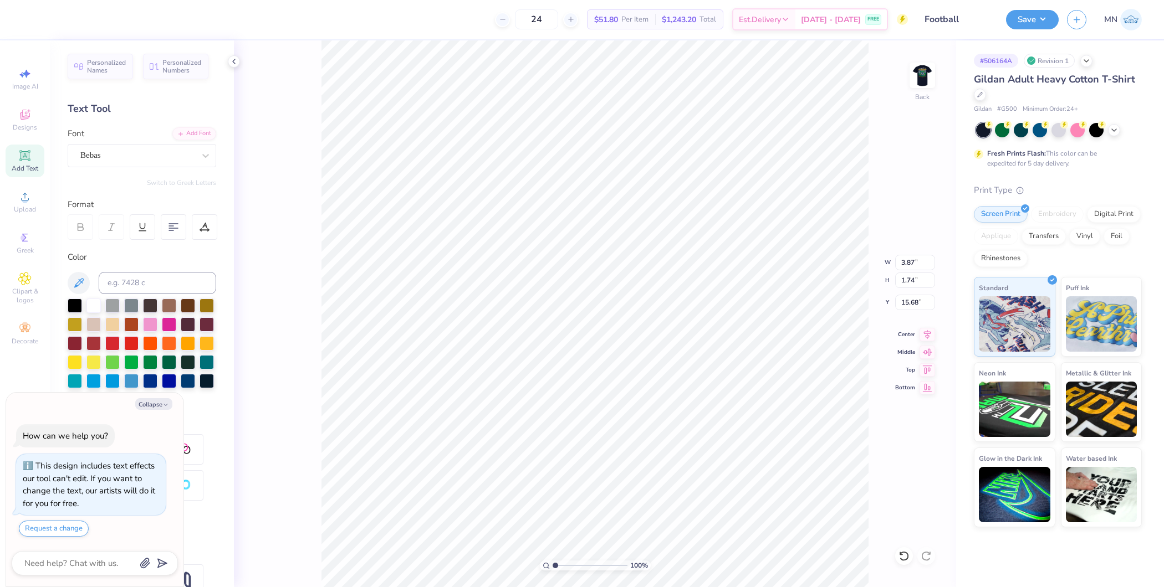
type textarea "x"
type input "8.83"
type input "1.79"
type input "15.66"
type textarea "x"
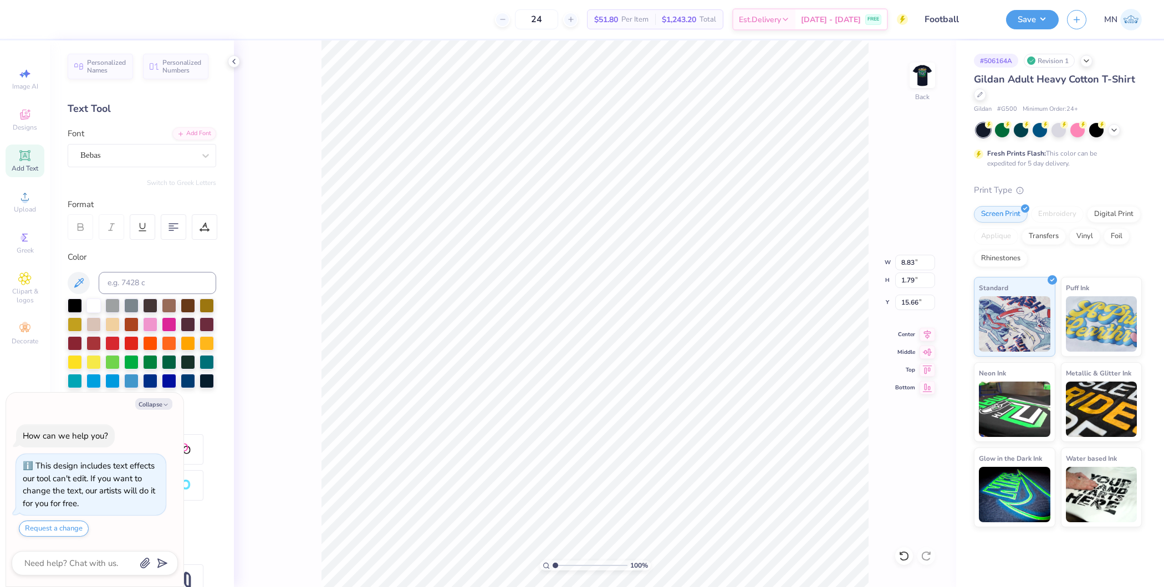
type input "4.08"
type input "0.83"
type input "16.62"
click at [911, 263] on input "4.08" at bounding box center [915, 263] width 40 height 16
type textarea "x"
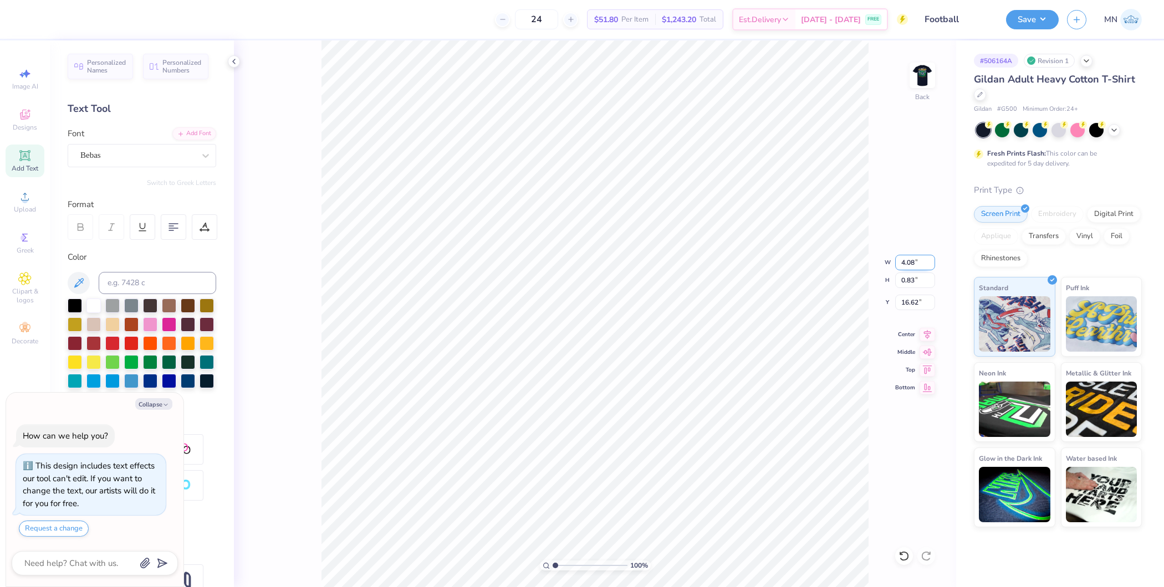
type input "15.42"
type input "4"
type textarea "x"
type input "4.00"
type input "0.81"
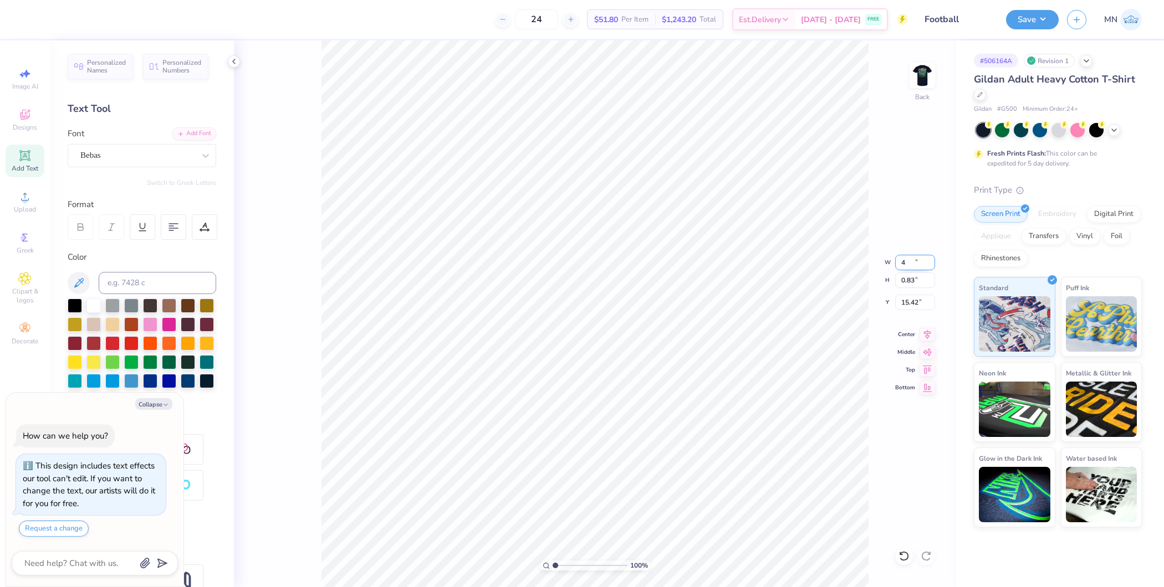
type input "15.43"
click at [693, 460] on li "Group" at bounding box center [703, 469] width 87 height 22
type textarea "x"
click at [914, 285] on input "4.98" at bounding box center [915, 281] width 40 height 16
type input "4"
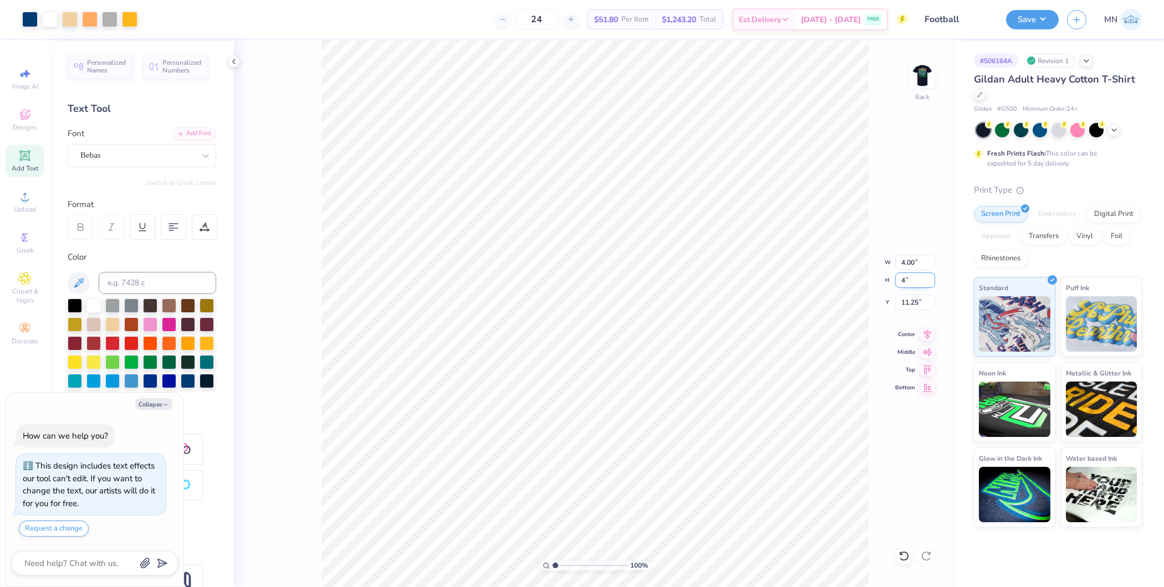
type textarea "x"
type input "3.21"
type input "4.00"
type input "11.74"
type textarea "x"
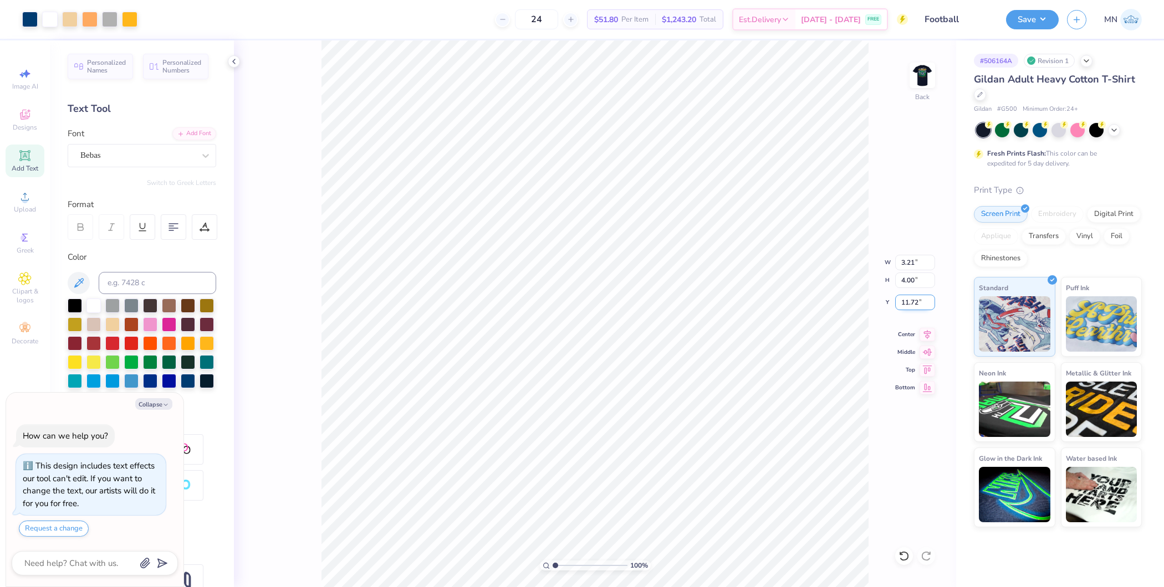
click at [913, 301] on input "11.72" at bounding box center [915, 303] width 40 height 16
type input "3"
type textarea "x"
type input "3.00"
click at [1018, 14] on button "Save" at bounding box center [1032, 17] width 53 height 19
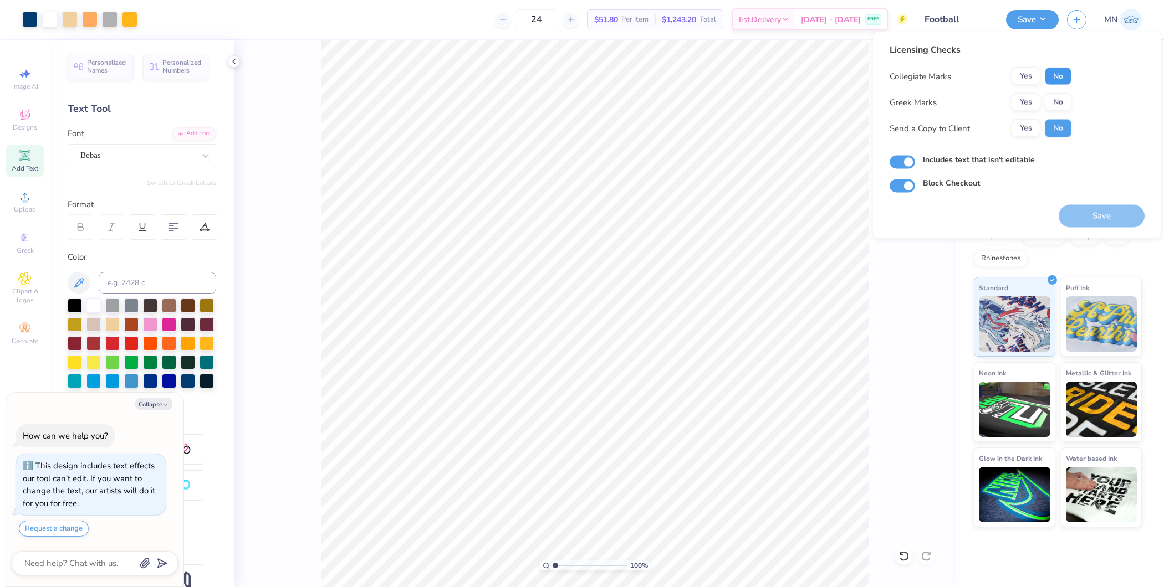
click at [1051, 71] on button "No" at bounding box center [1057, 77] width 27 height 18
click at [1018, 101] on button "Yes" at bounding box center [1025, 103] width 29 height 18
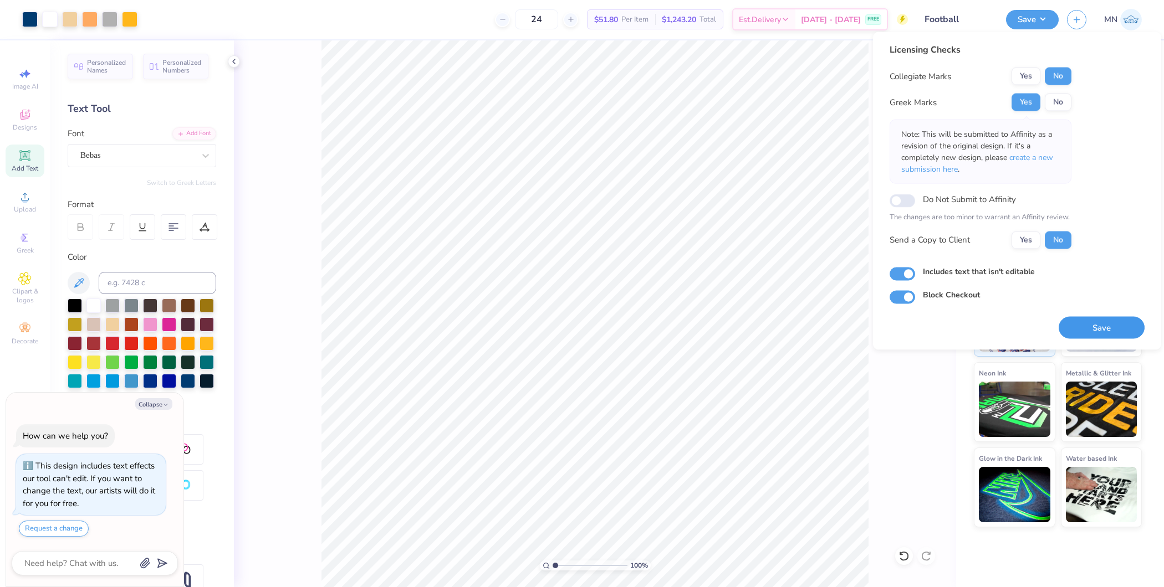
click at [1103, 325] on button "Save" at bounding box center [1101, 327] width 86 height 23
type textarea "x"
